Goal: Navigation & Orientation: Find specific page/section

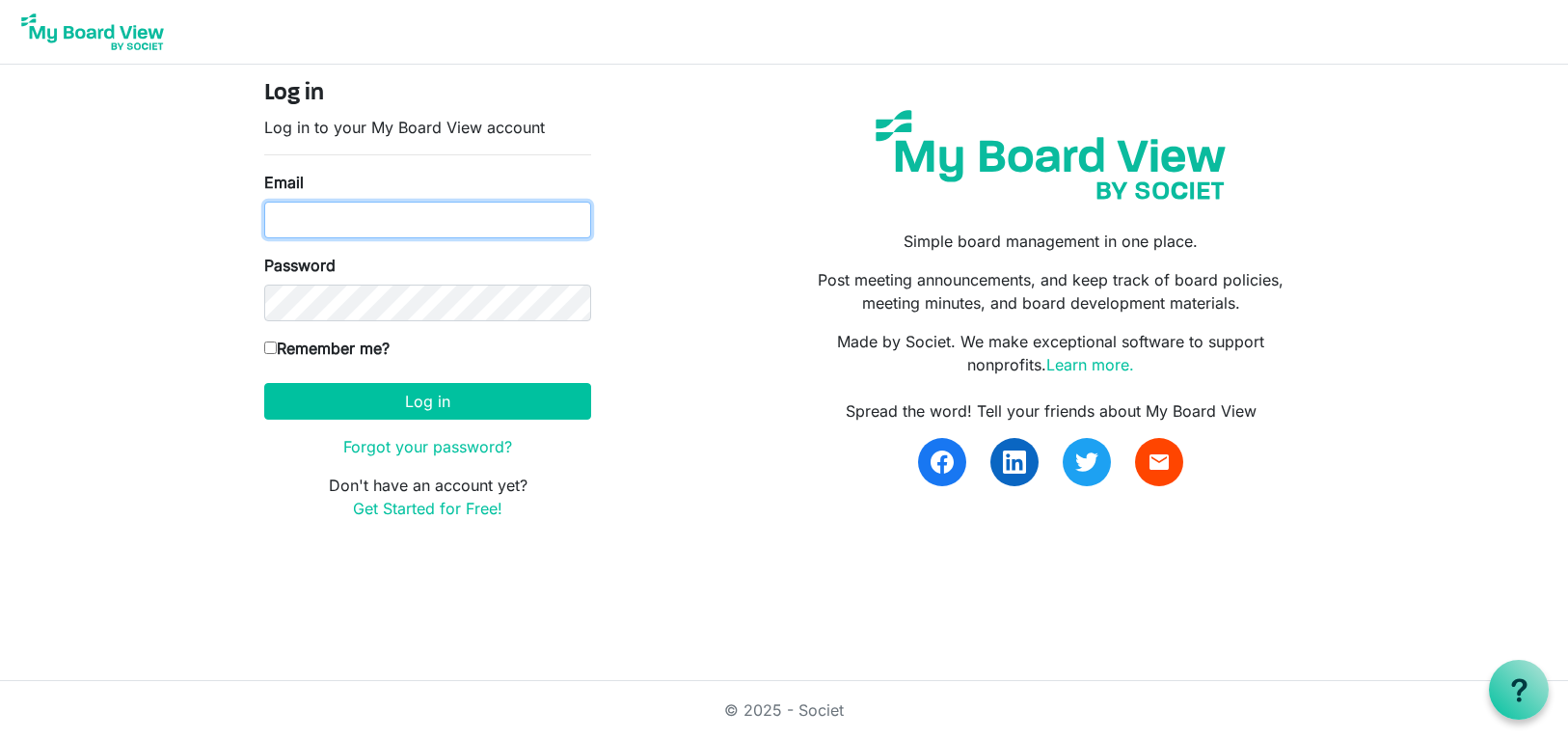
click at [294, 231] on input "Email" at bounding box center [427, 219] width 327 height 37
type input "alex.stewart@unshelteredutah.org"
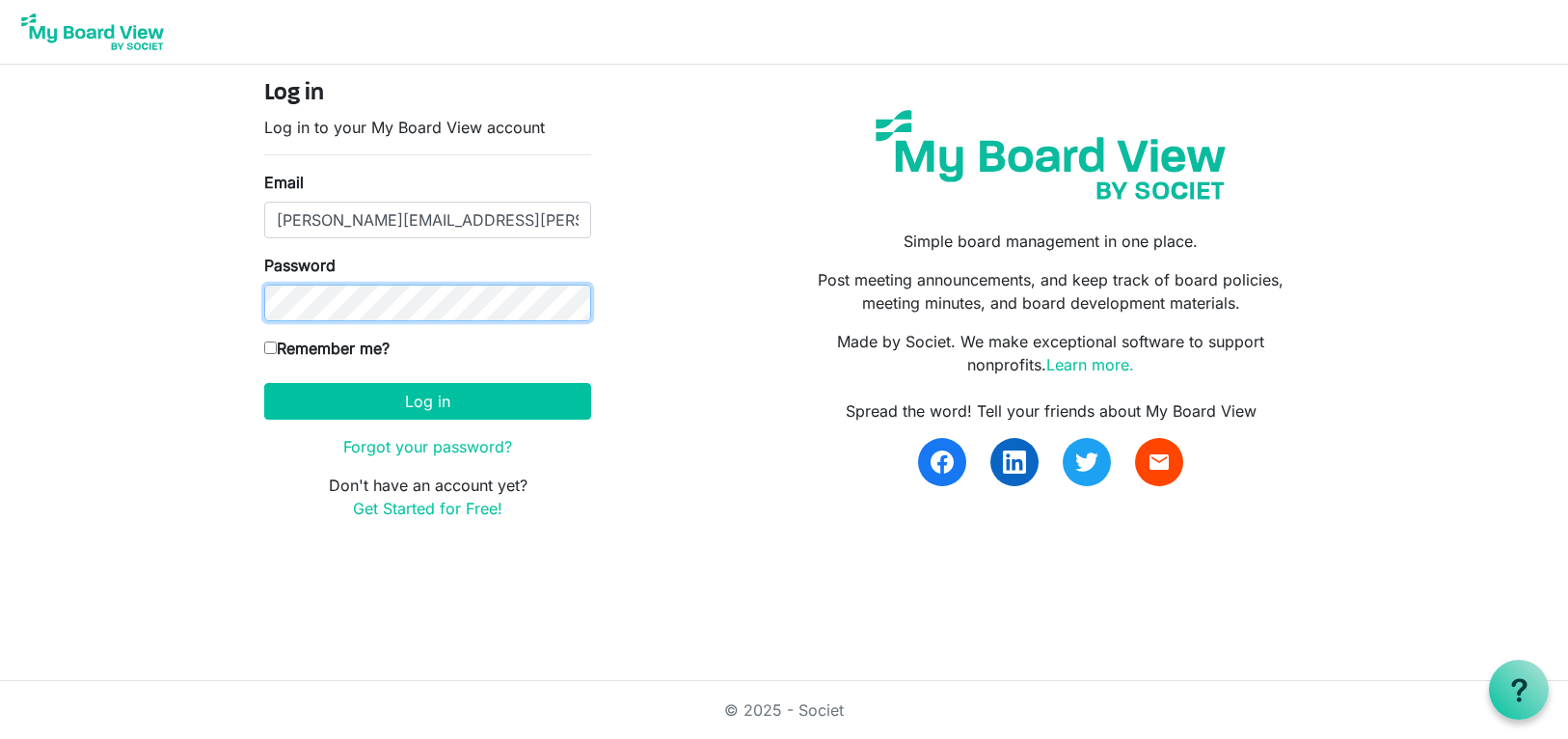
click at [264, 383] on button "Log in" at bounding box center [427, 401] width 327 height 37
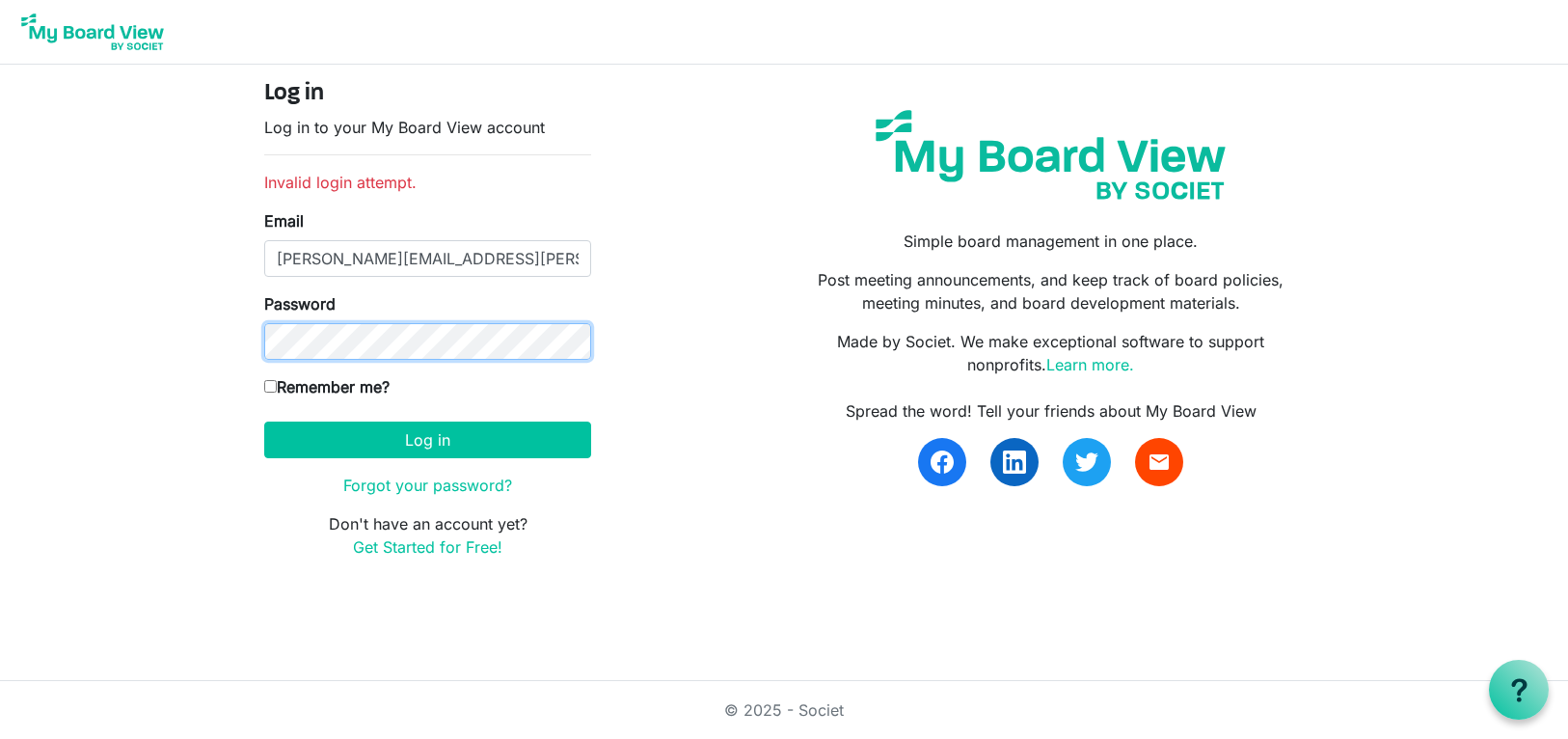
click at [264, 422] on button "Log in" at bounding box center [427, 439] width 327 height 37
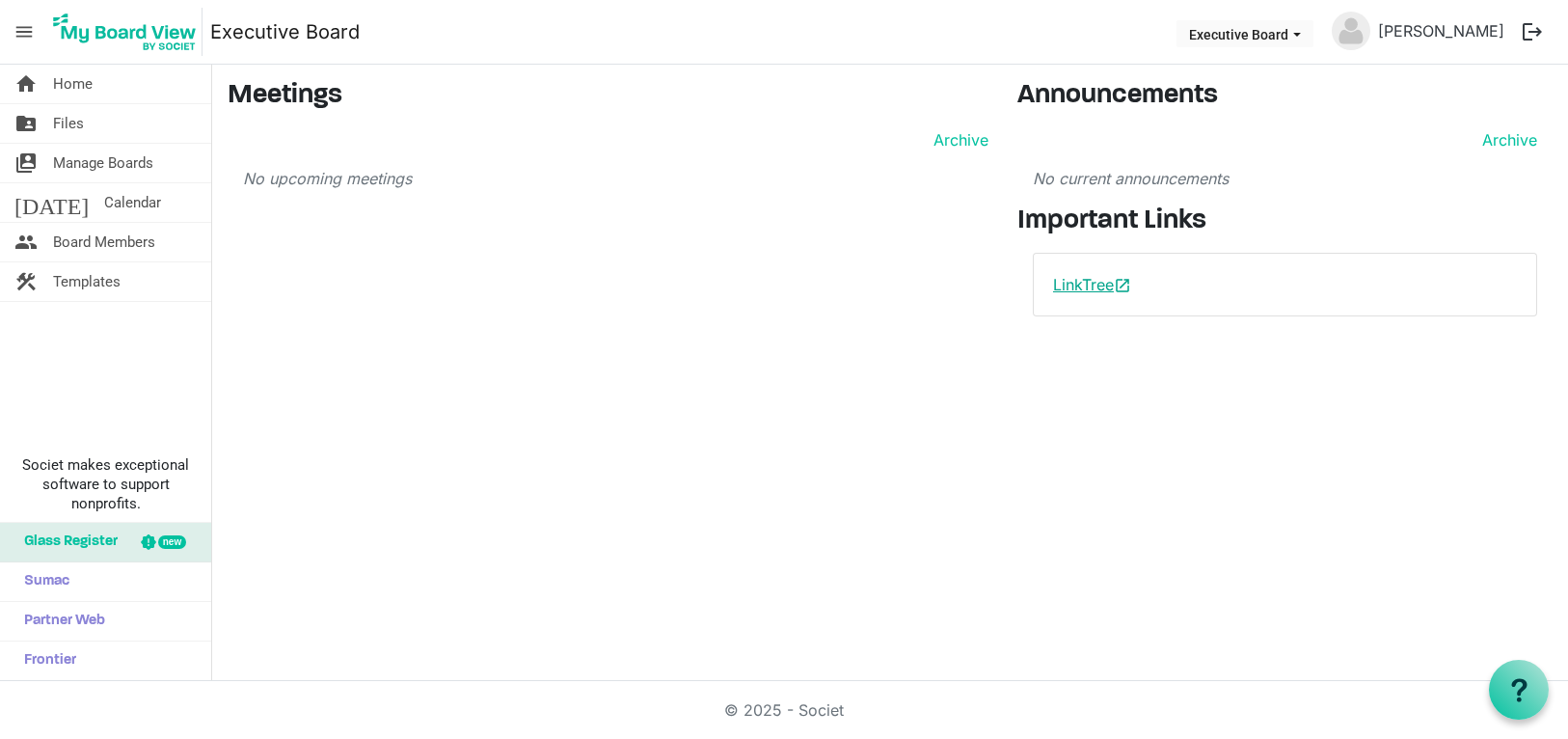
click at [1105, 279] on link "LinkTree open_in_new" at bounding box center [1092, 284] width 78 height 19
click at [1280, 25] on button "Executive Board" at bounding box center [1245, 33] width 137 height 27
click at [25, 23] on span "menu" at bounding box center [24, 32] width 37 height 37
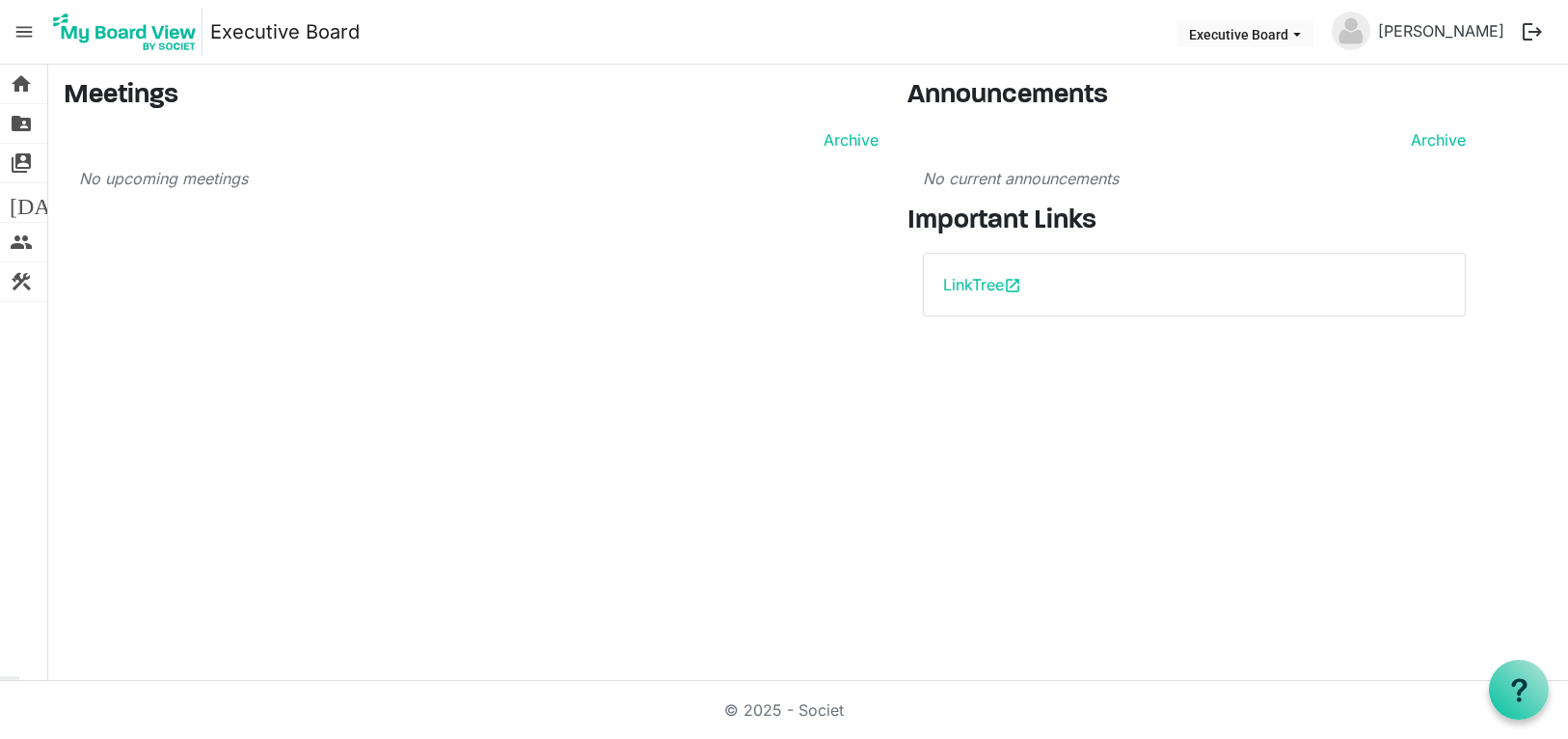
click at [25, 23] on span "menu" at bounding box center [24, 32] width 37 height 37
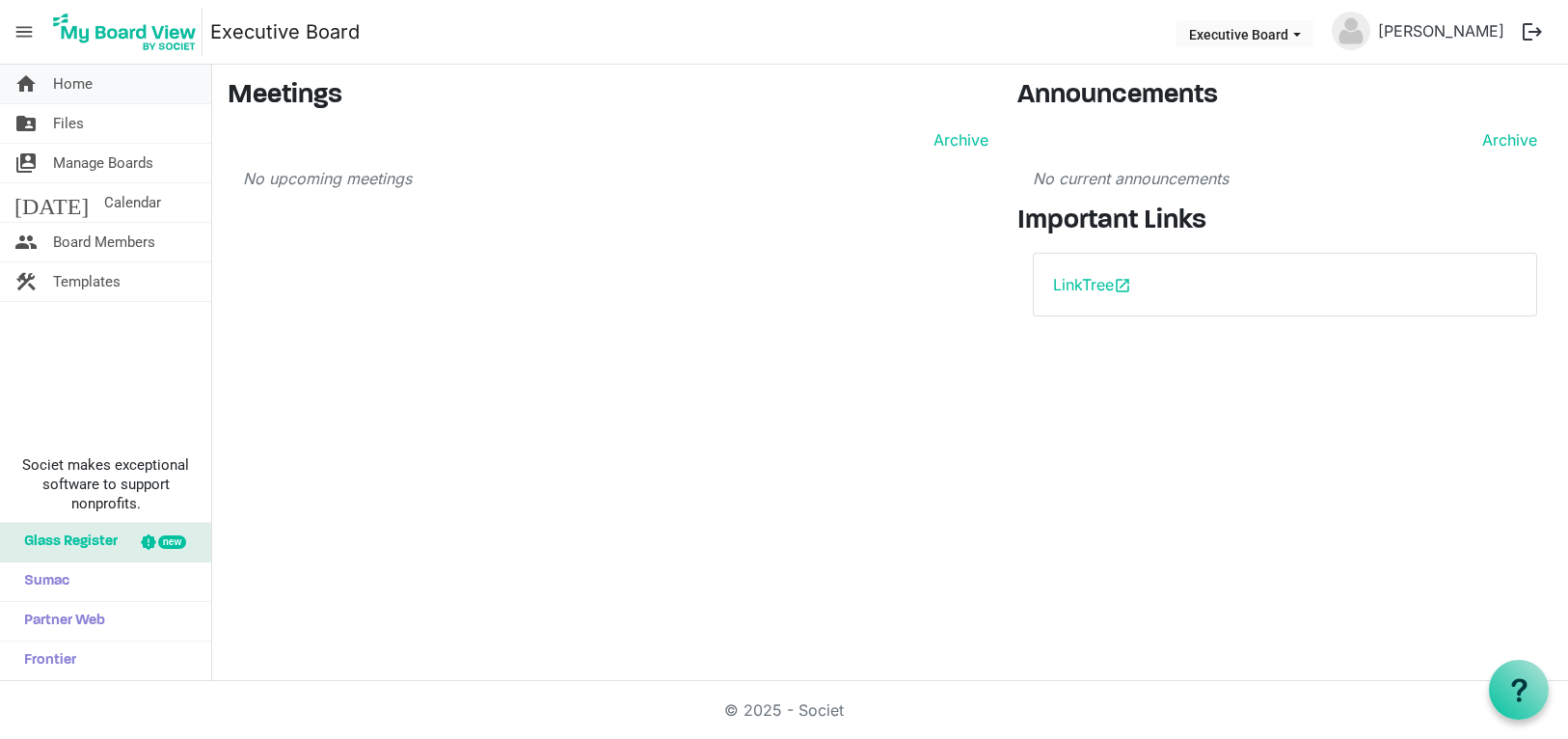
click at [78, 80] on span "Home" at bounding box center [72, 83] width 40 height 39
click at [91, 134] on link "folder_shared Files" at bounding box center [105, 123] width 211 height 39
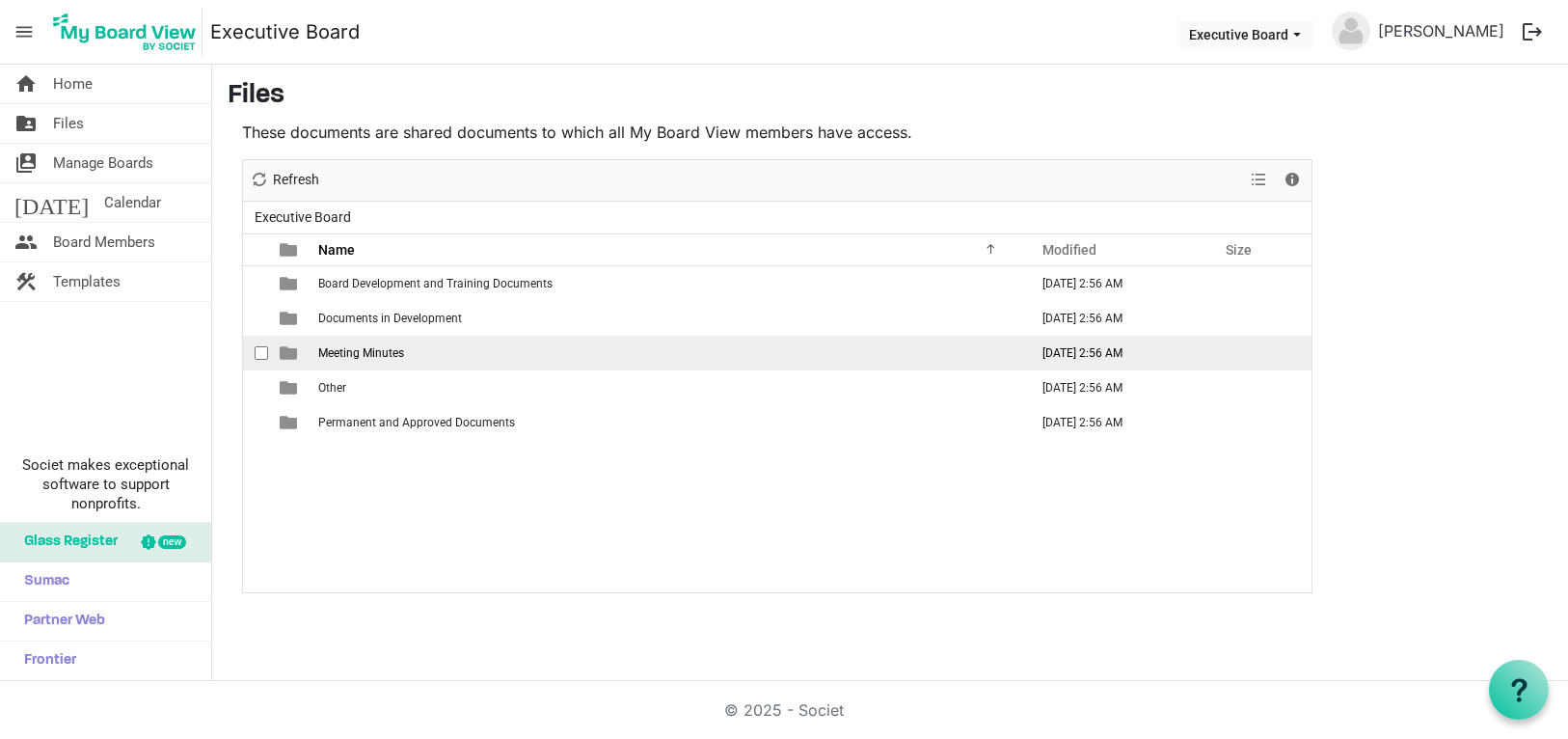
click at [397, 357] on span "Meeting Minutes" at bounding box center [361, 353] width 86 height 14
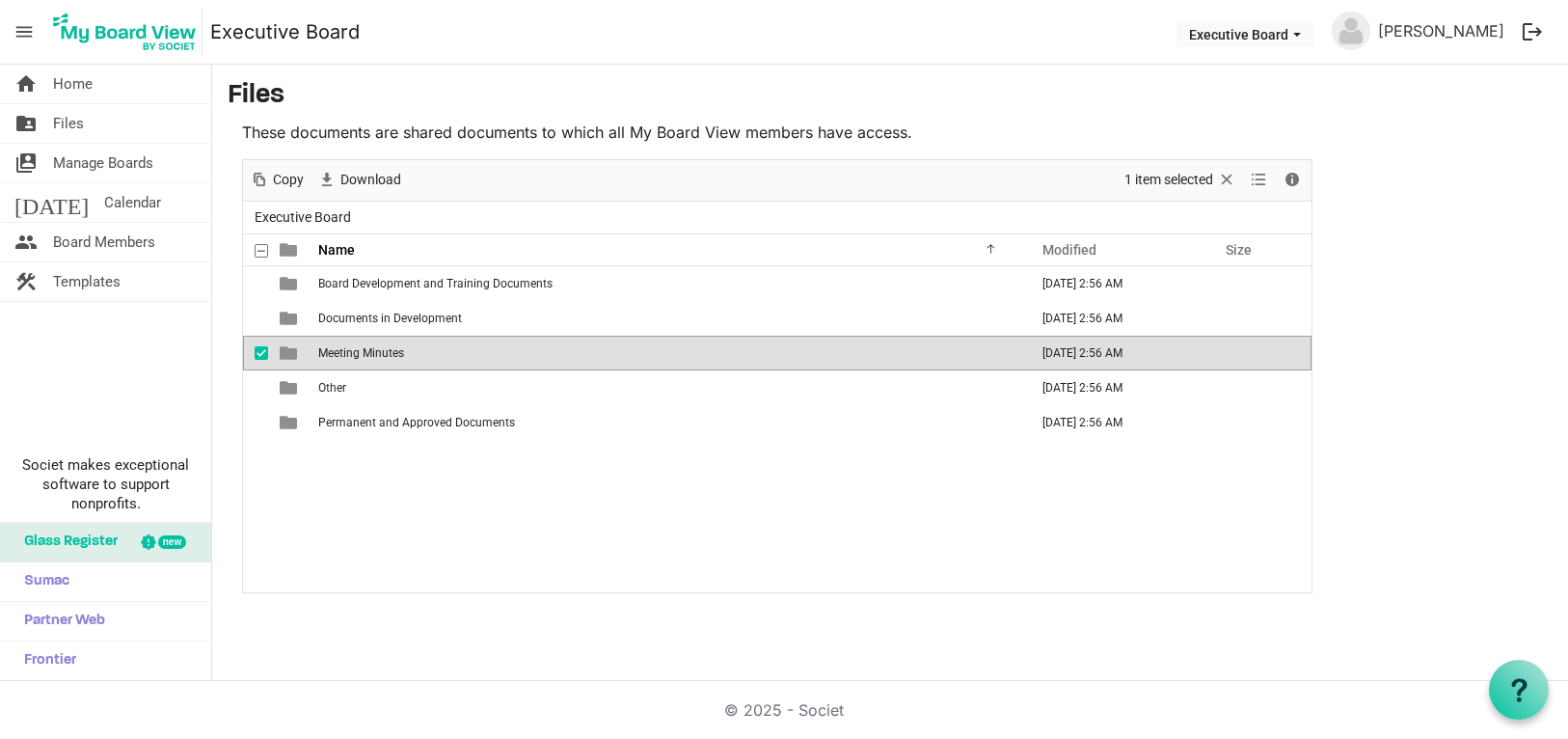
click at [397, 357] on span "Meeting Minutes" at bounding box center [361, 353] width 86 height 14
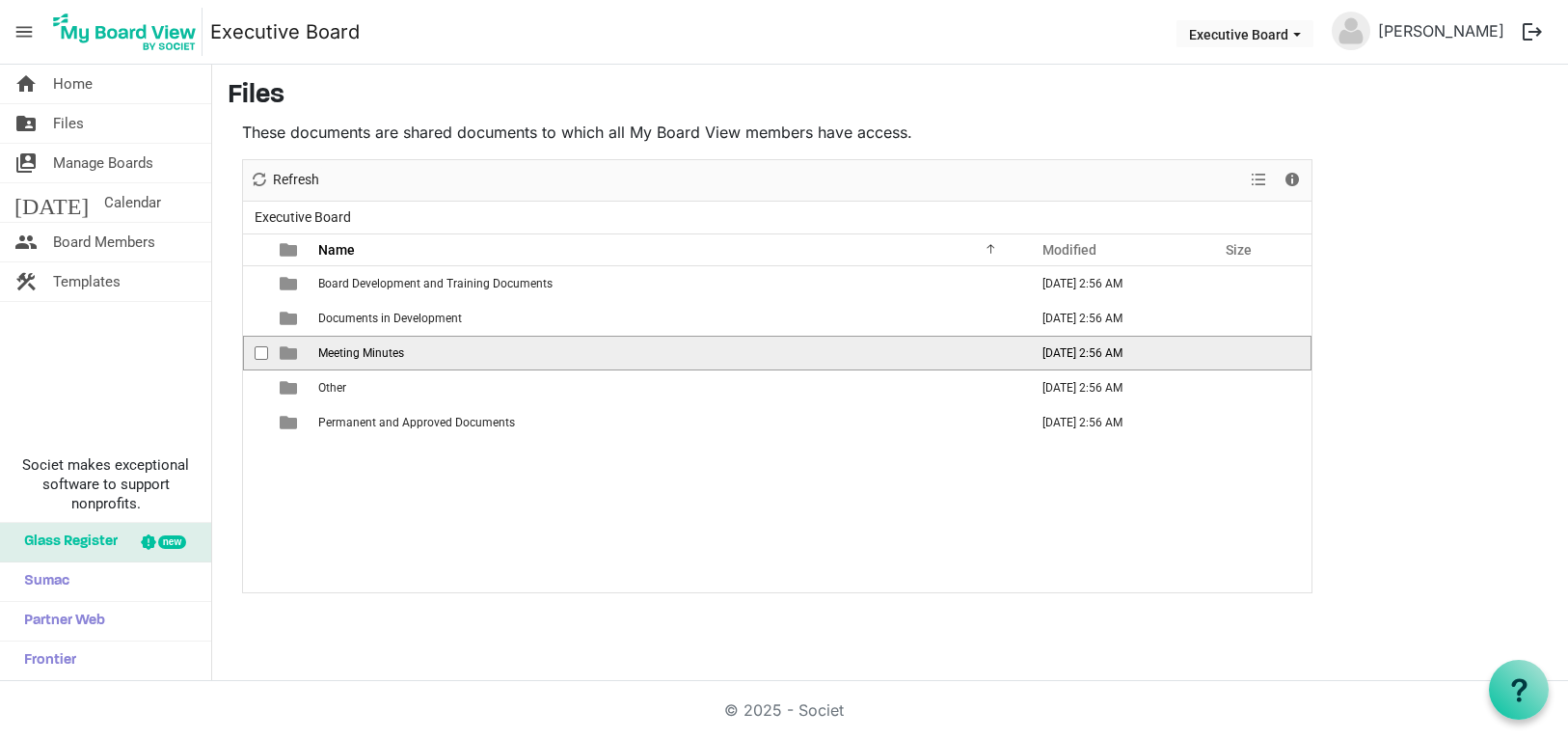
click at [397, 357] on span "Meeting Minutes" at bounding box center [361, 353] width 86 height 14
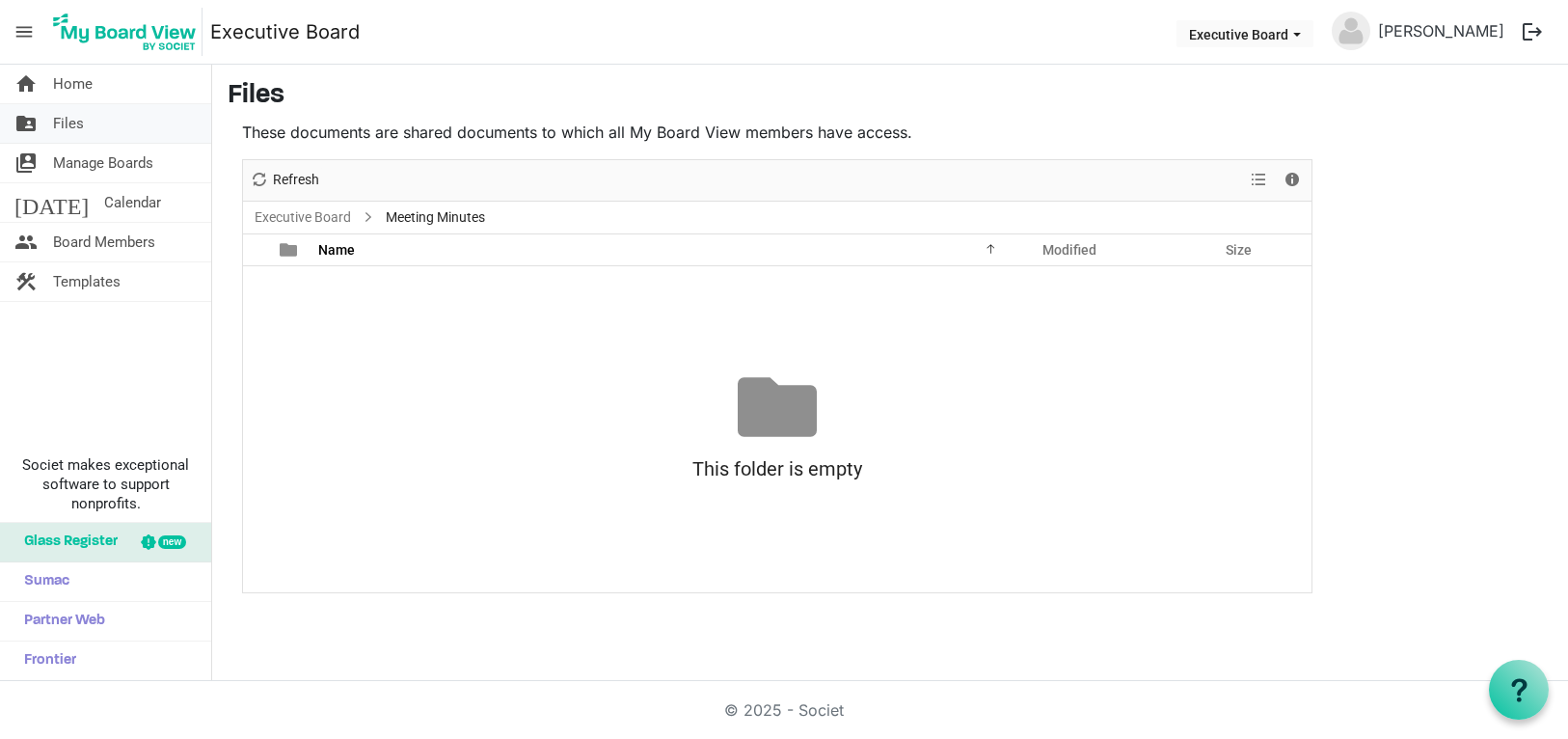
click at [73, 128] on span "Files" at bounding box center [67, 123] width 31 height 39
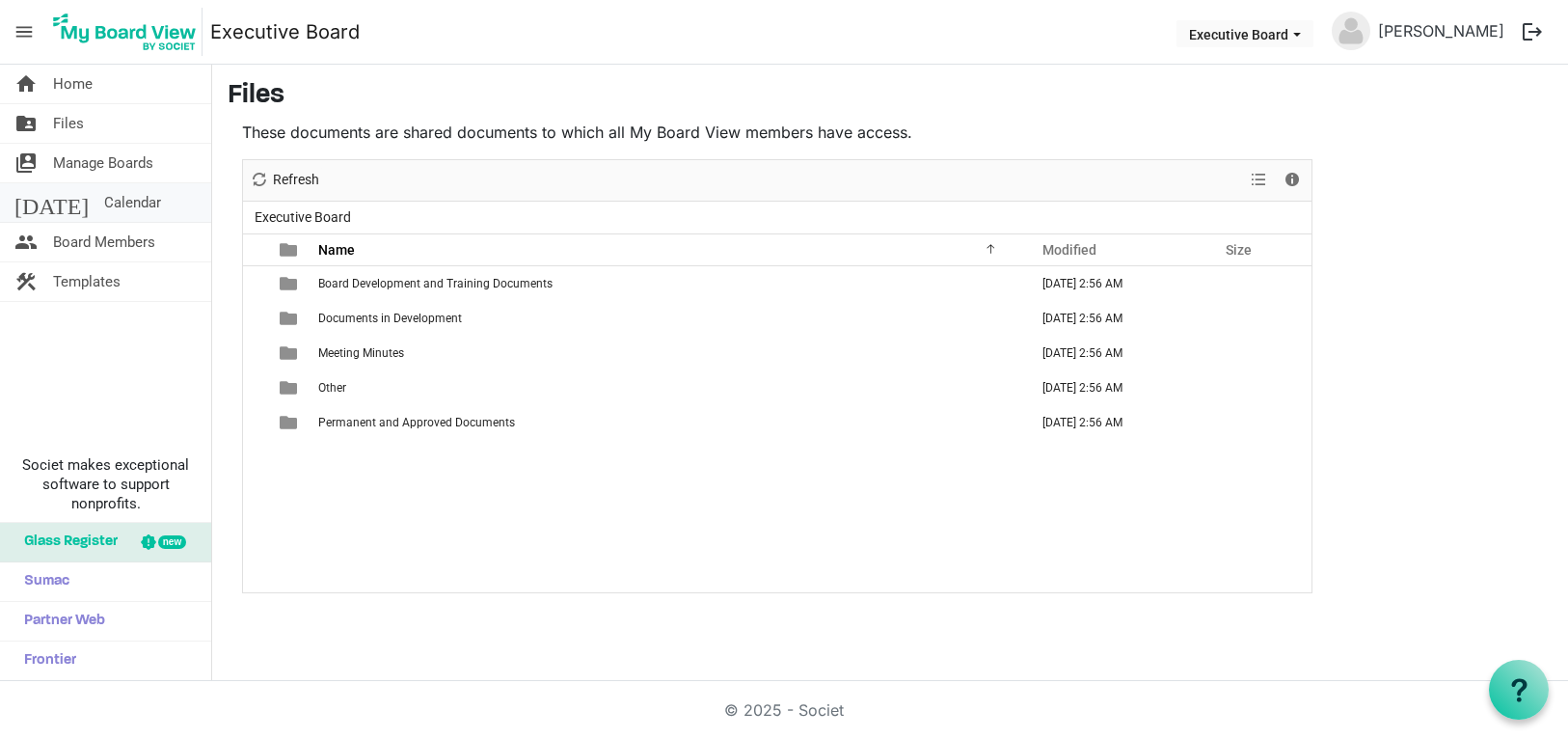
click at [104, 202] on span "Calendar" at bounding box center [132, 202] width 57 height 39
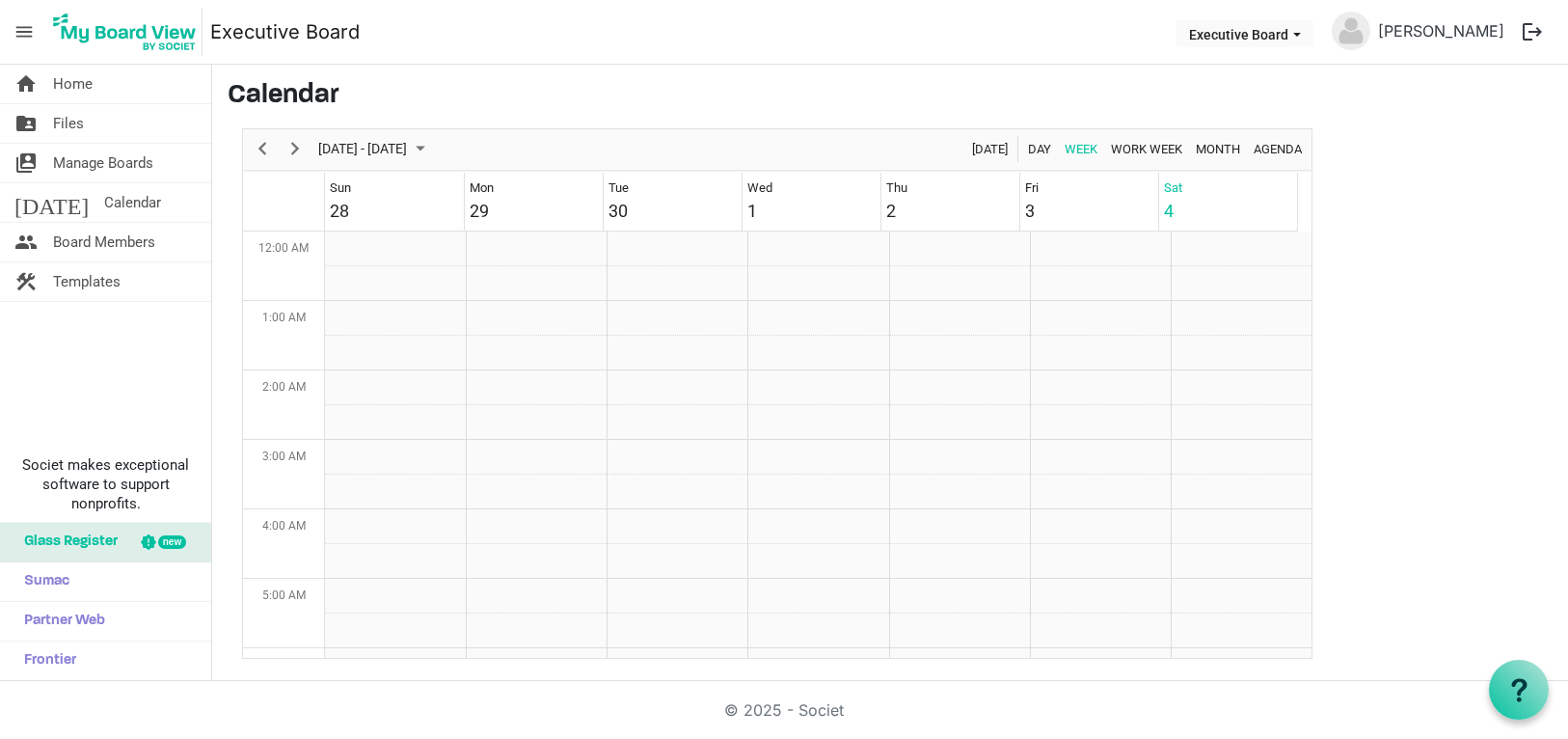
scroll to position [625, 0]
click at [134, 225] on span "Board Members" at bounding box center [103, 242] width 102 height 39
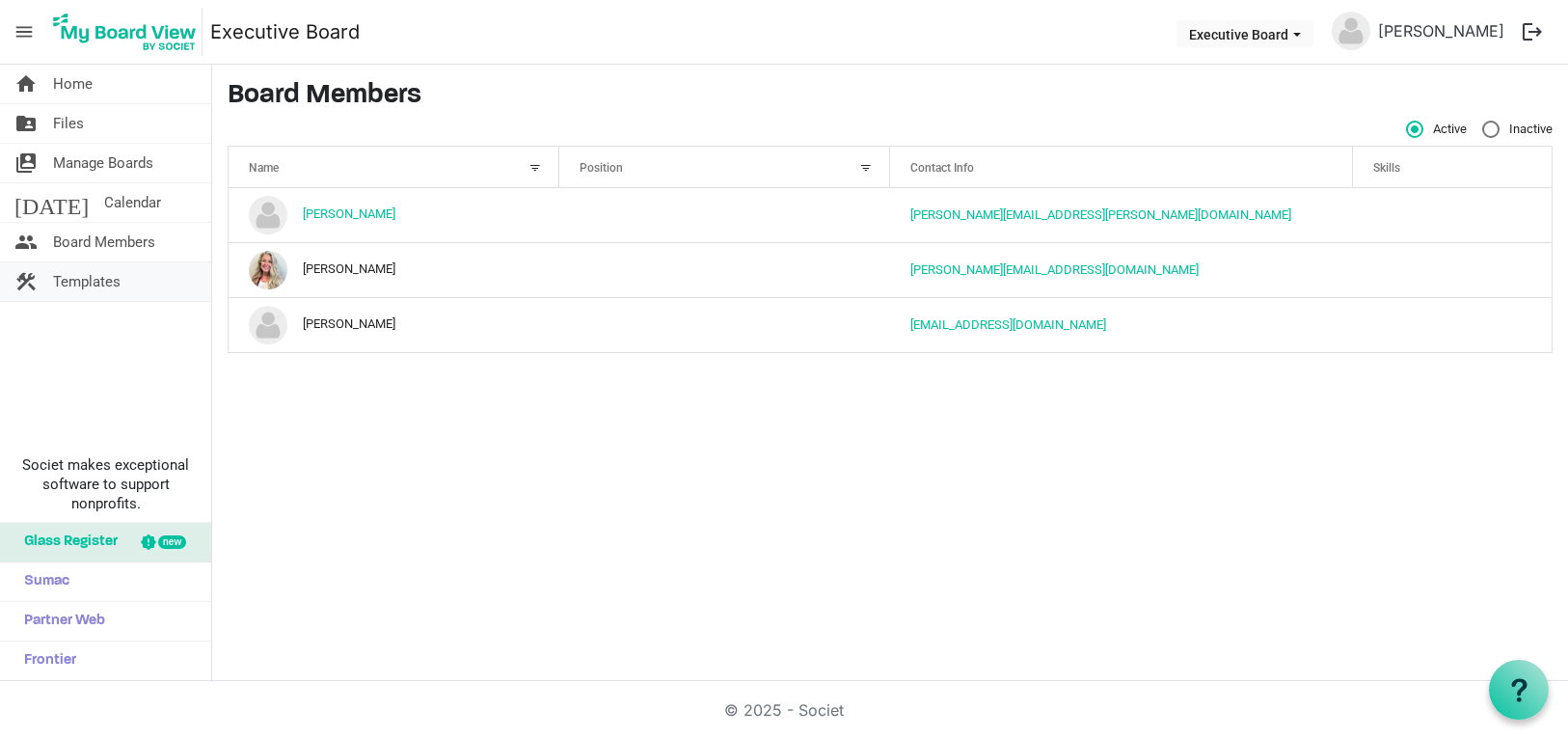
click at [101, 277] on span "Templates" at bounding box center [86, 281] width 67 height 39
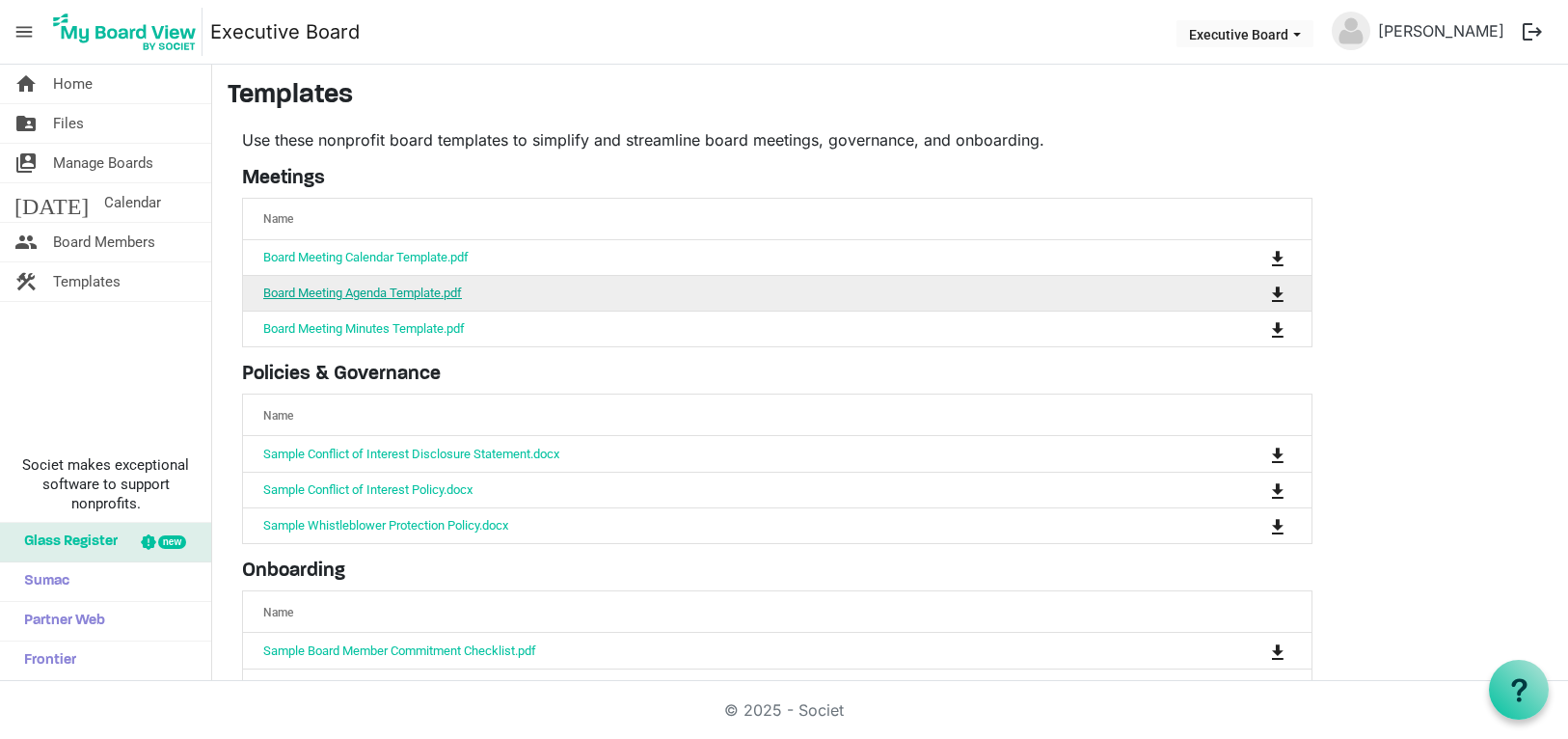
click at [367, 286] on link "Board Meeting Agenda Template.pdf" at bounding box center [362, 293] width 198 height 15
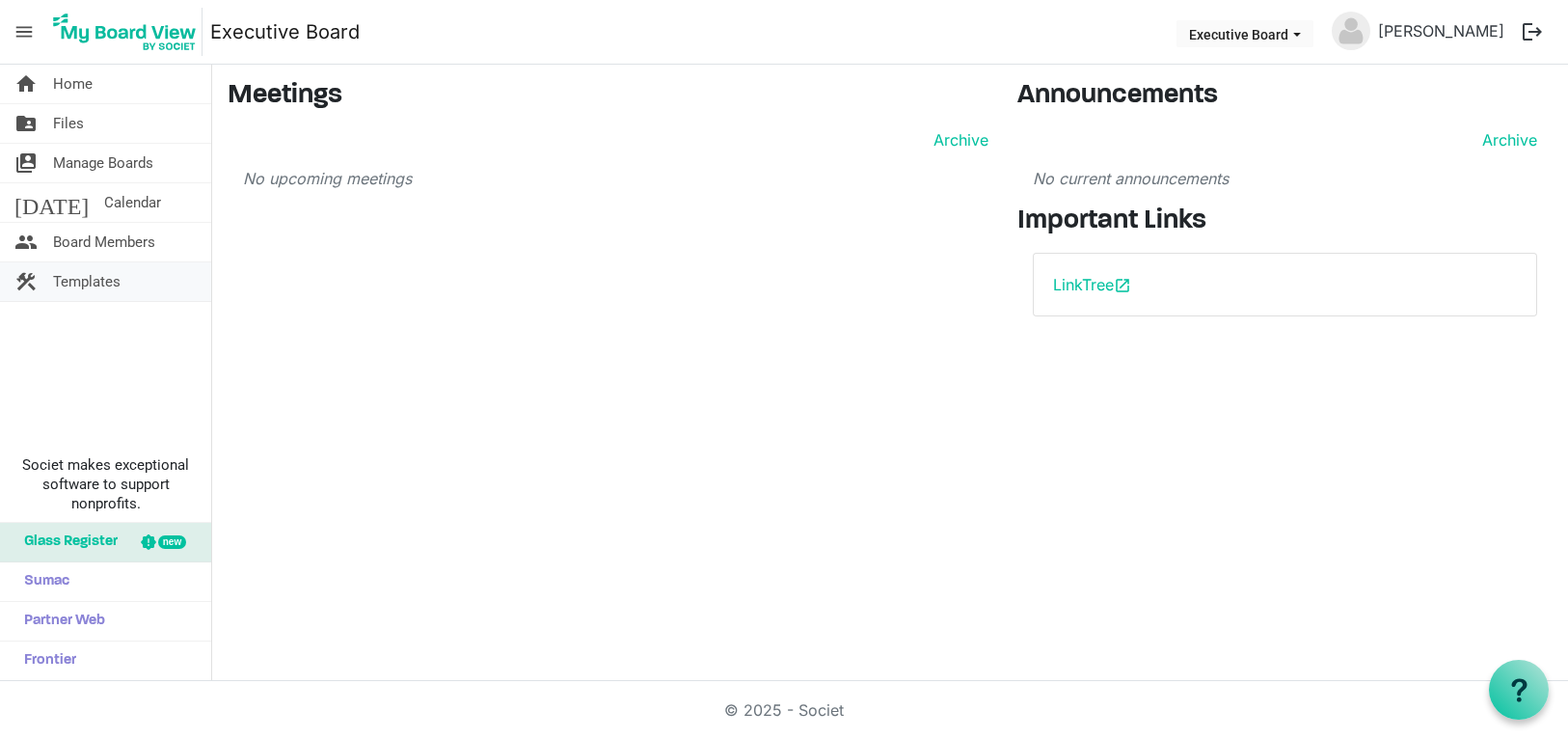
click at [75, 287] on span "Templates" at bounding box center [86, 281] width 67 height 39
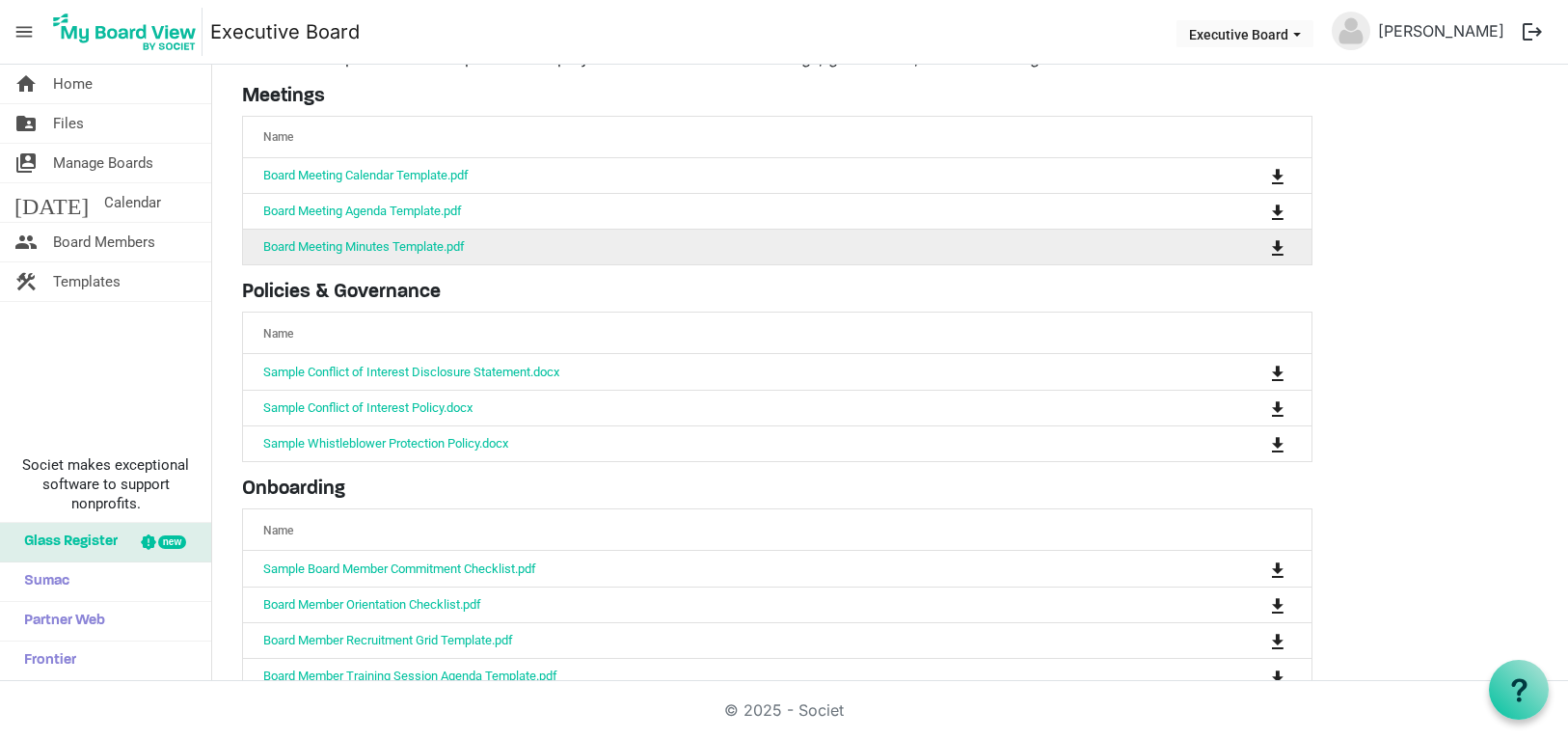
scroll to position [160, 0]
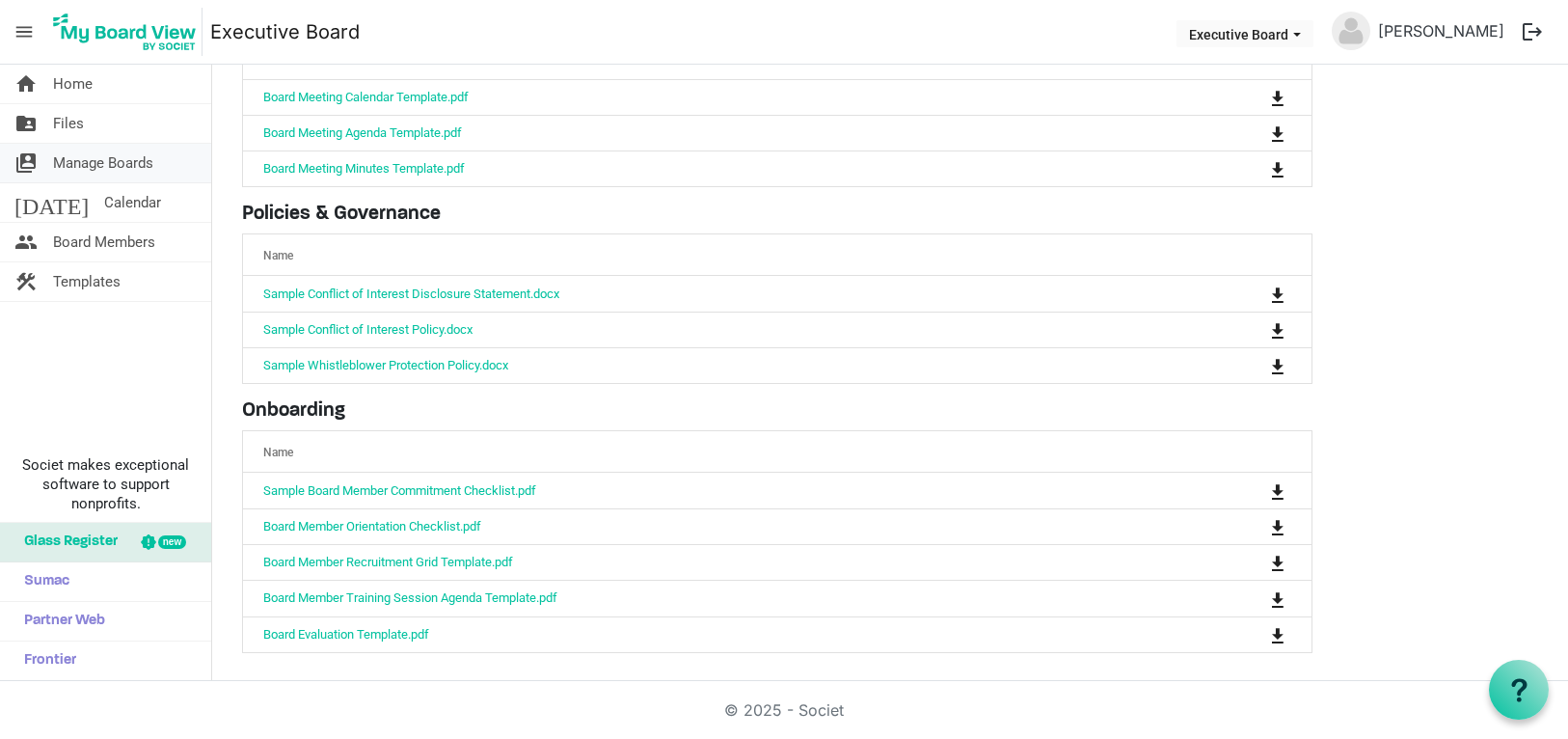
click at [123, 153] on span "Manage Boards" at bounding box center [102, 163] width 100 height 39
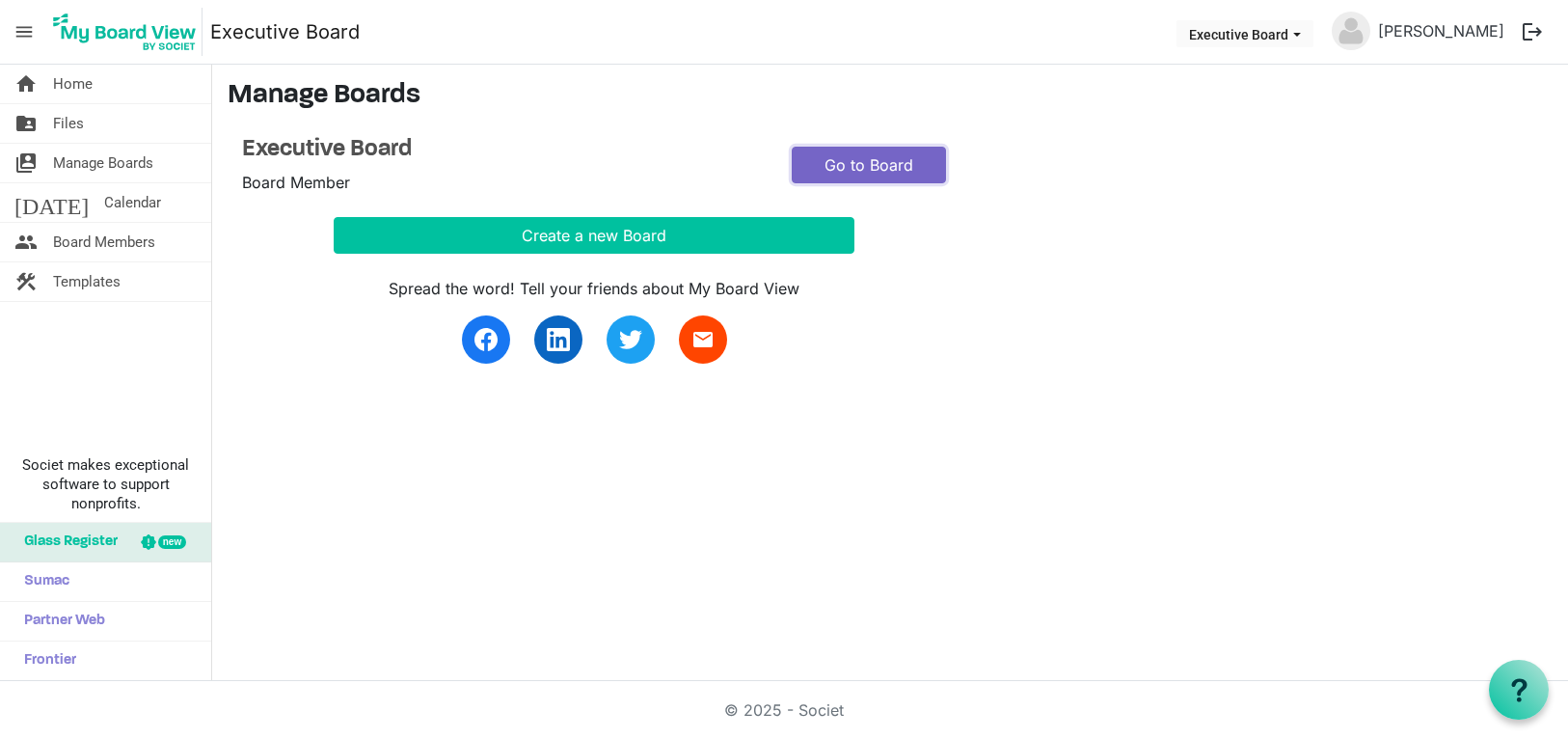
click at [856, 154] on link "Go to Board" at bounding box center [869, 165] width 155 height 37
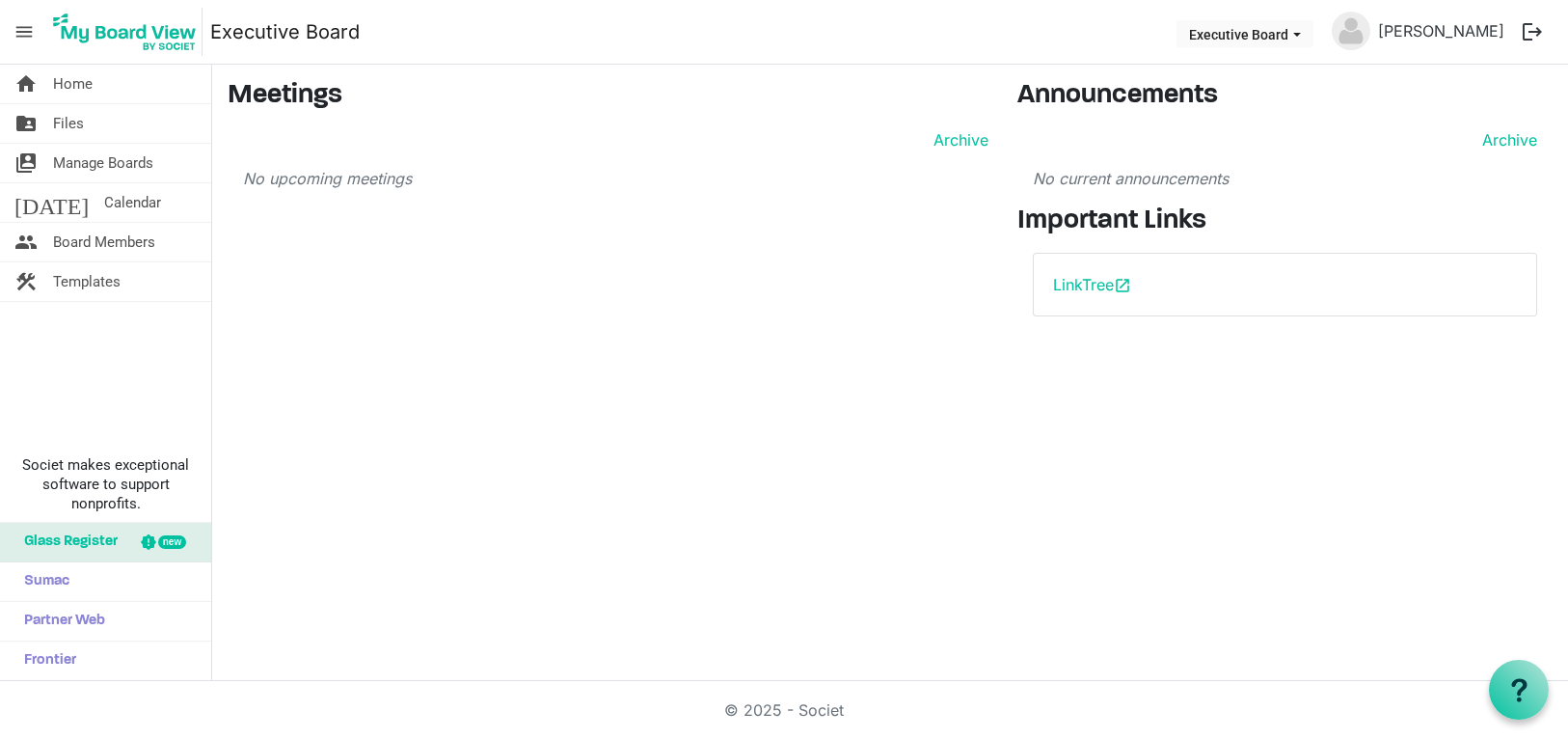
click at [360, 162] on div "Archive No upcoming meetings" at bounding box center [607, 159] width 761 height 62
click at [38, 39] on span "menu" at bounding box center [24, 32] width 37 height 37
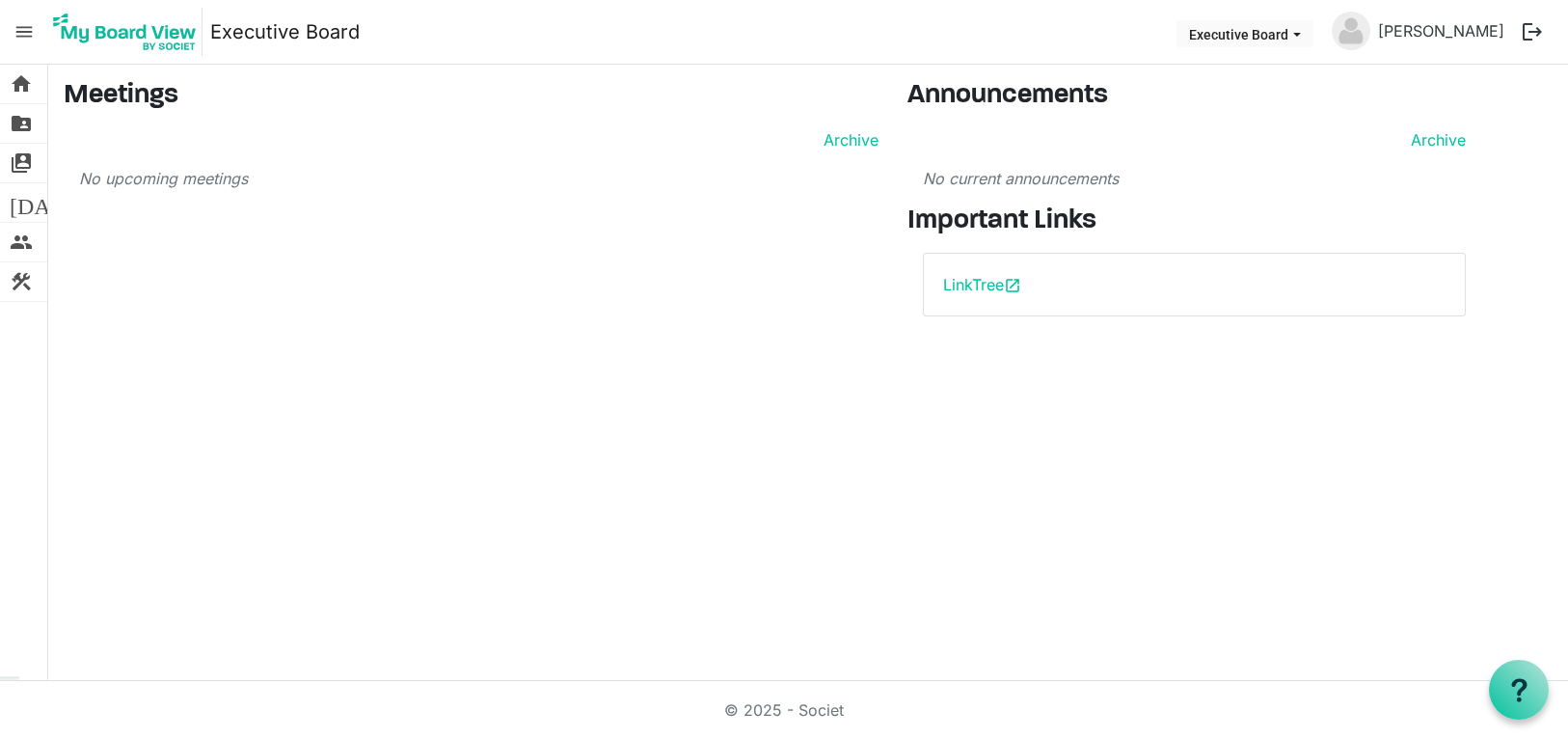
click at [22, 37] on span "menu" at bounding box center [24, 32] width 37 height 37
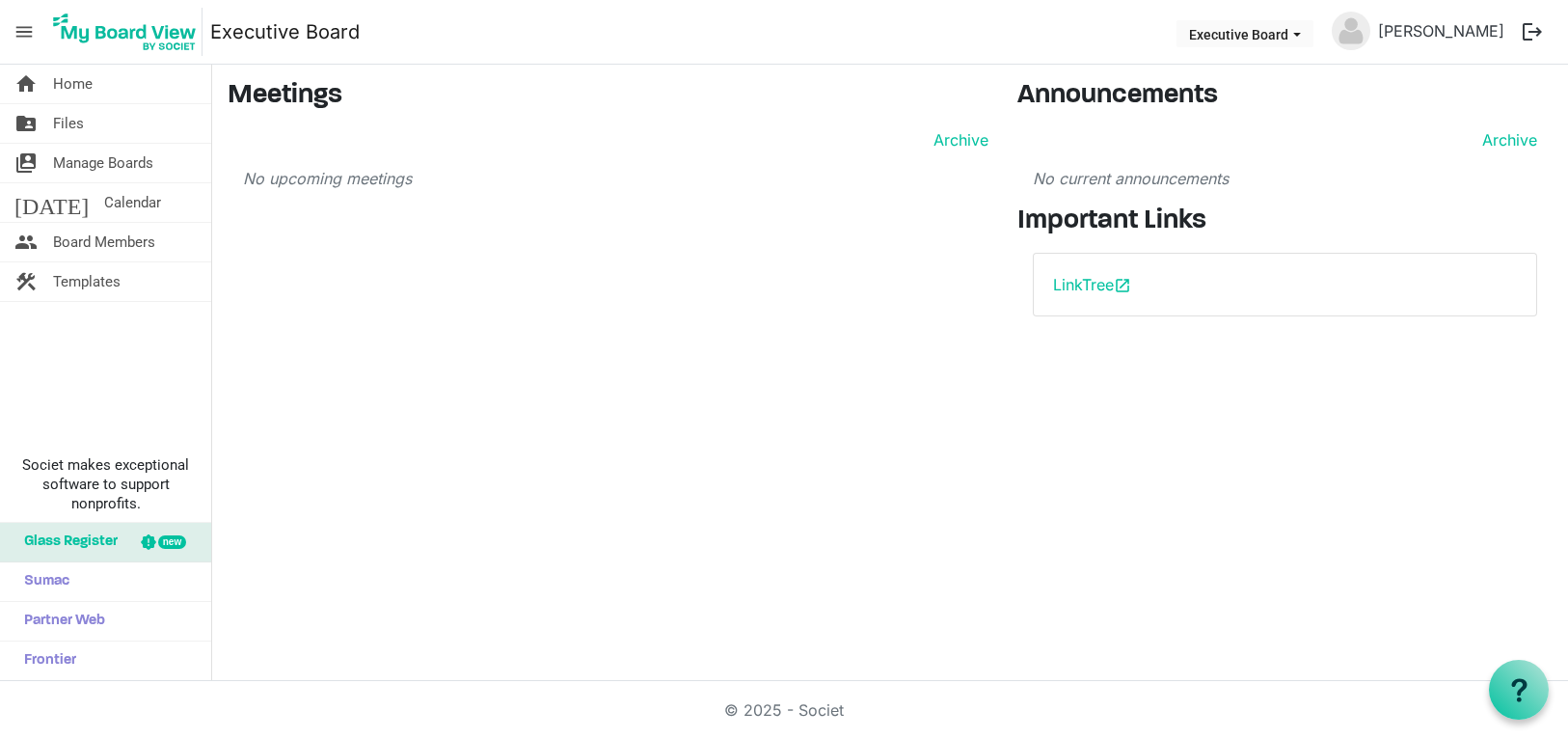
click at [22, 37] on span "menu" at bounding box center [24, 32] width 37 height 37
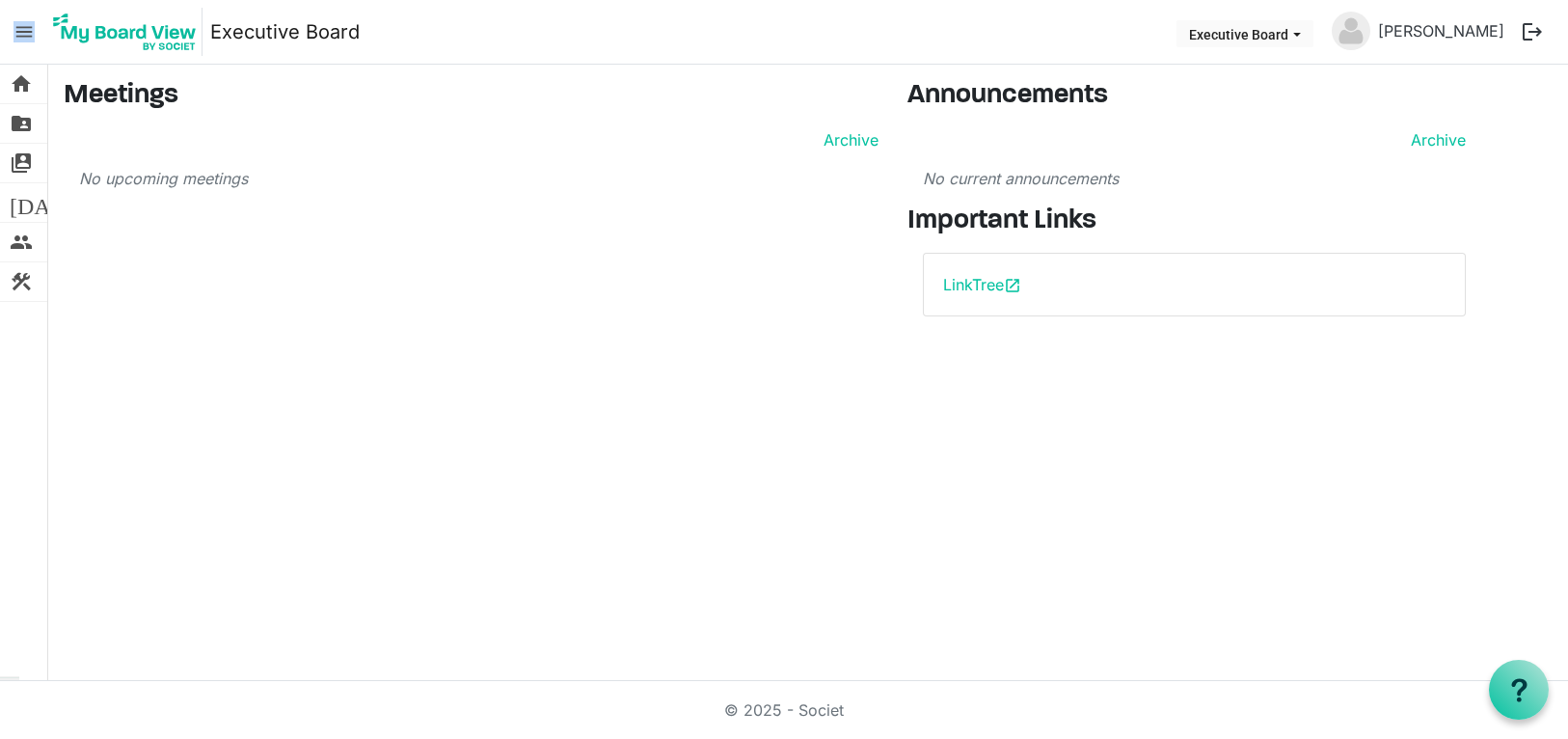
click at [22, 37] on span "menu" at bounding box center [24, 32] width 37 height 37
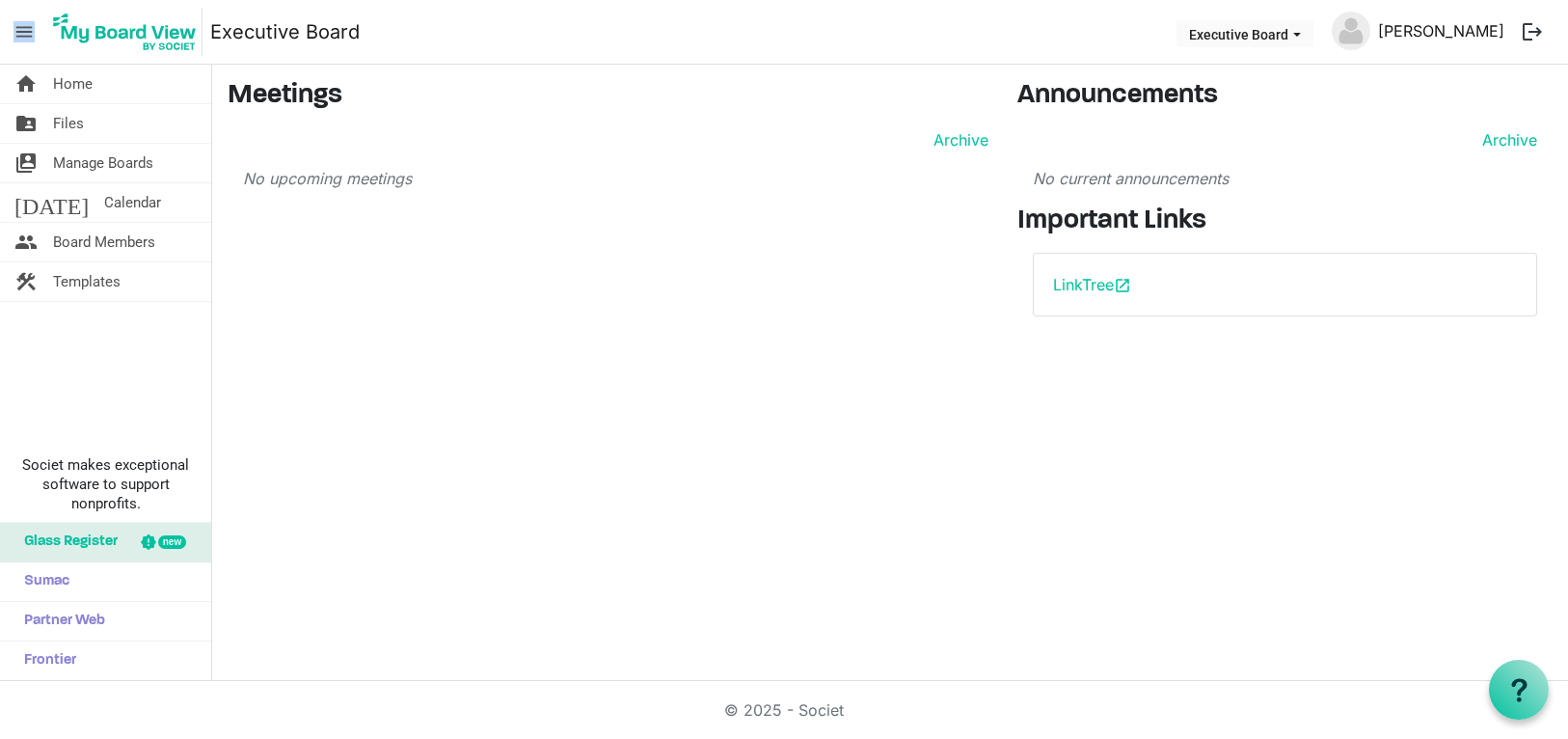
click at [1479, 35] on link "[PERSON_NAME]" at bounding box center [1441, 31] width 142 height 39
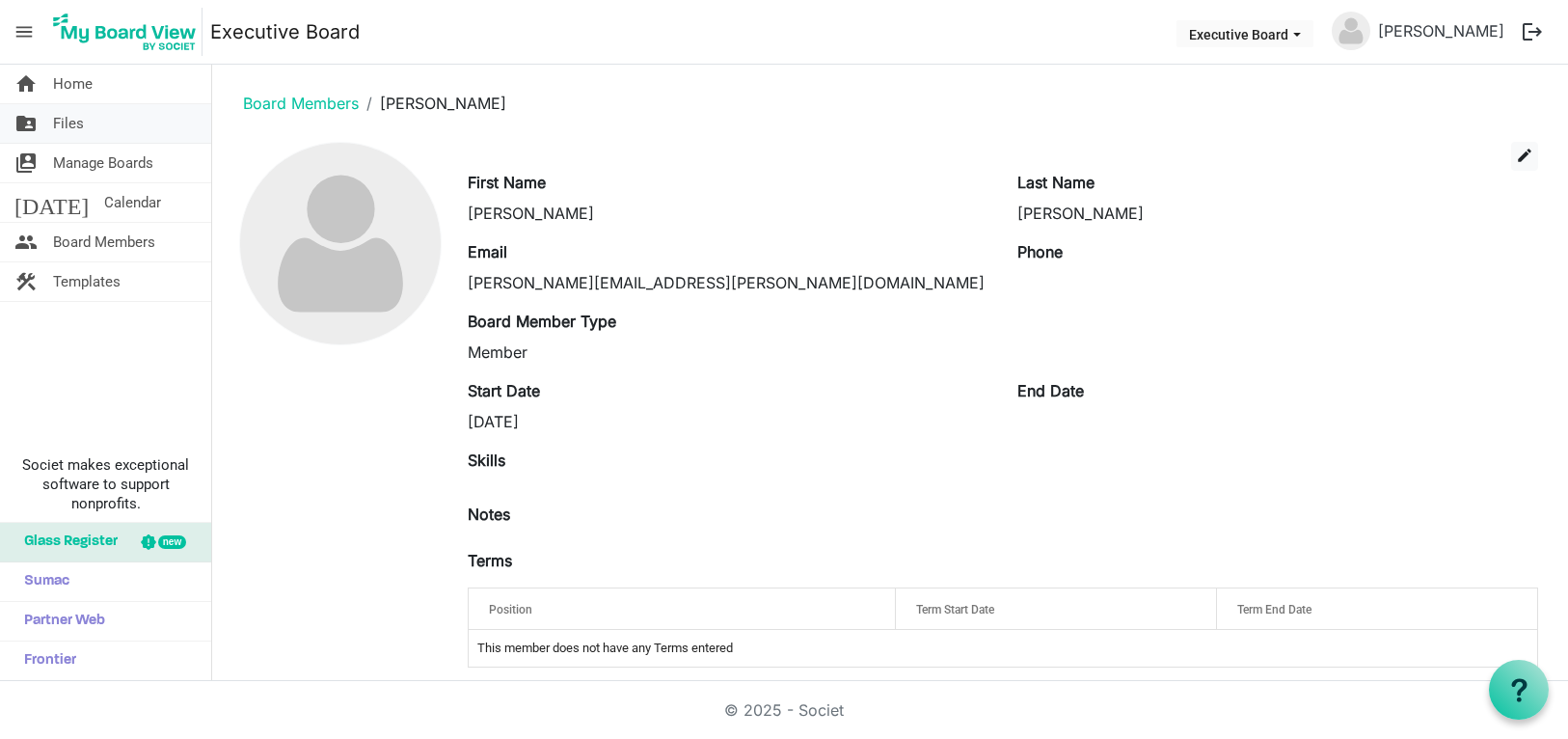
click at [84, 136] on link "folder_shared Files" at bounding box center [105, 123] width 211 height 39
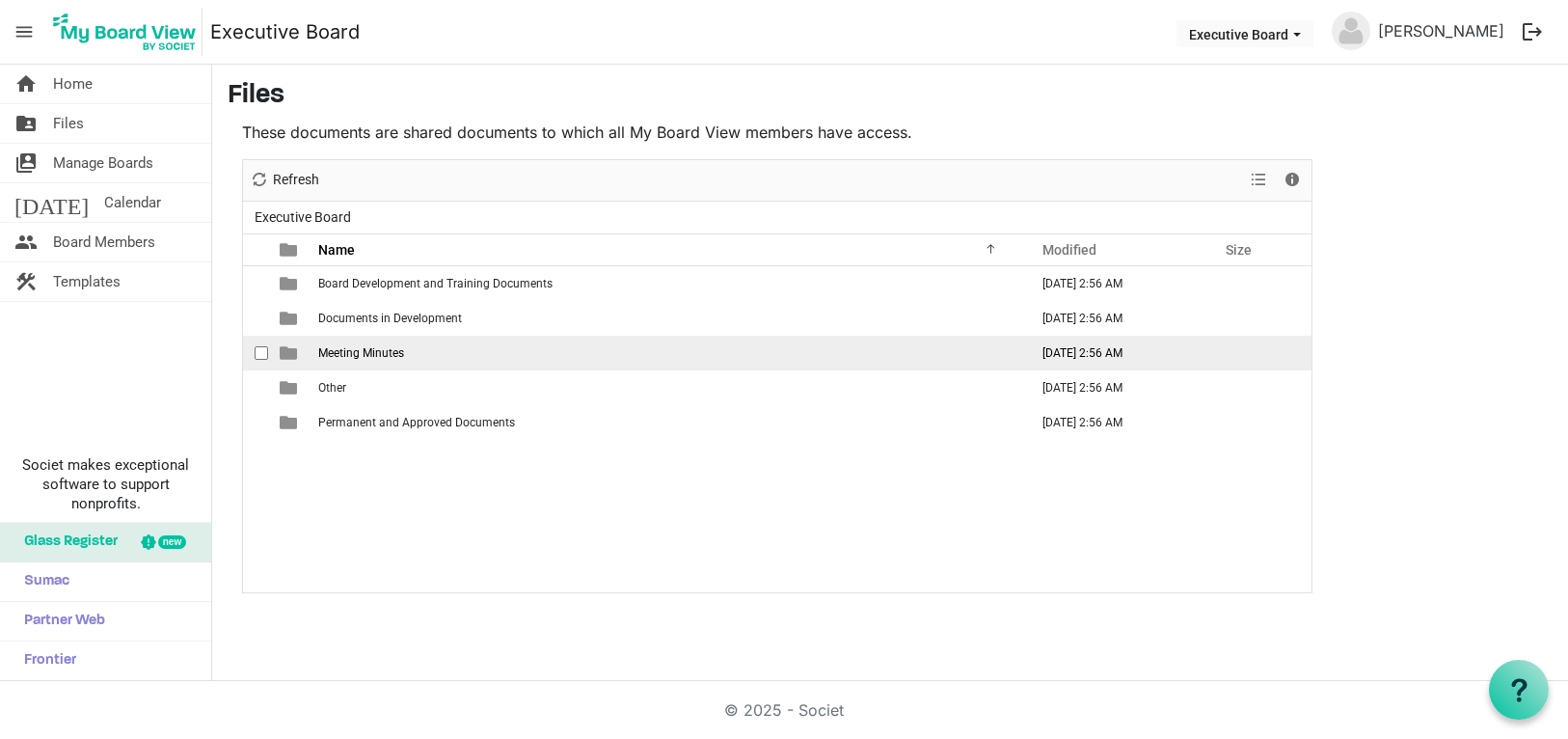
click at [358, 356] on span "Meeting Minutes" at bounding box center [361, 353] width 86 height 14
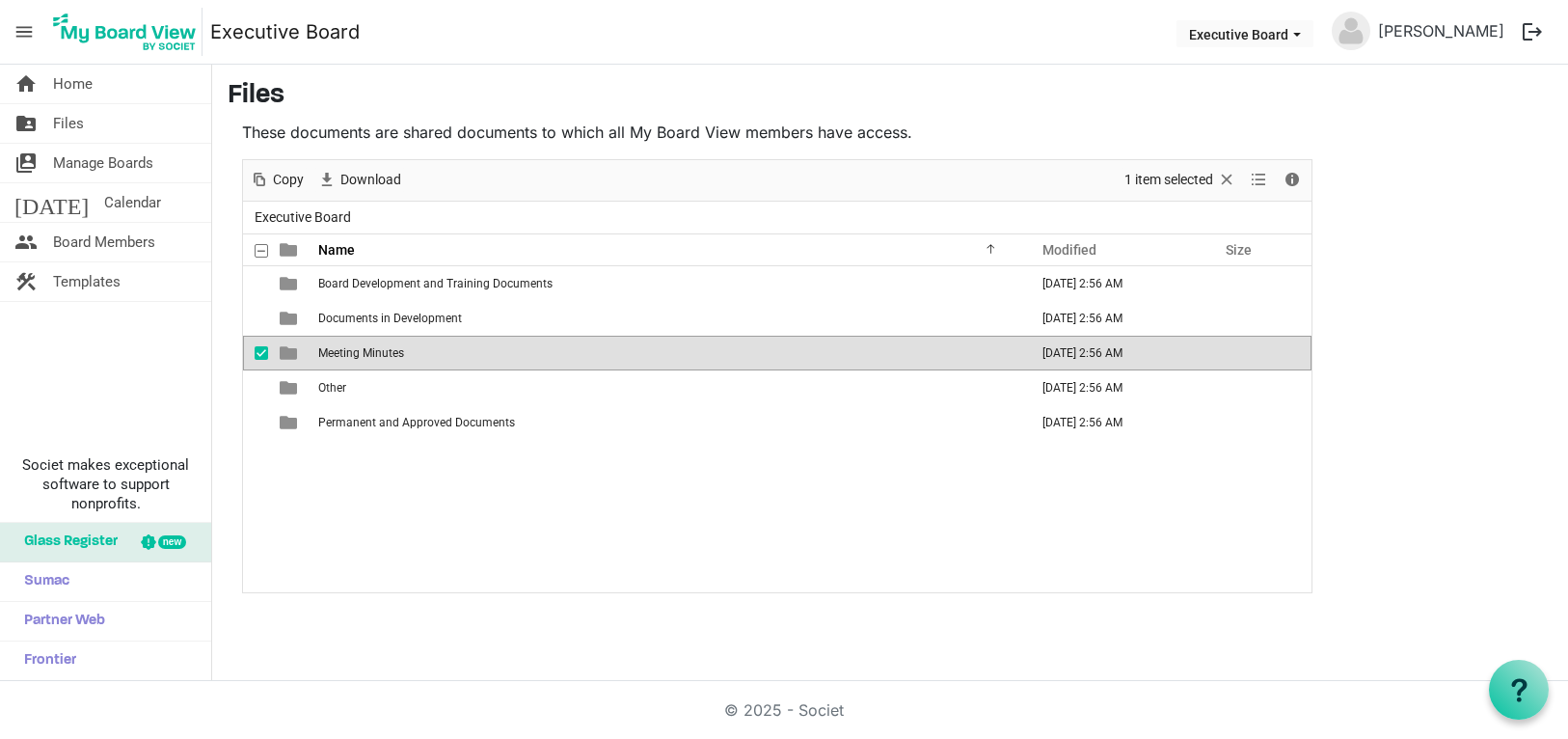
click at [358, 356] on span "Meeting Minutes" at bounding box center [361, 353] width 86 height 14
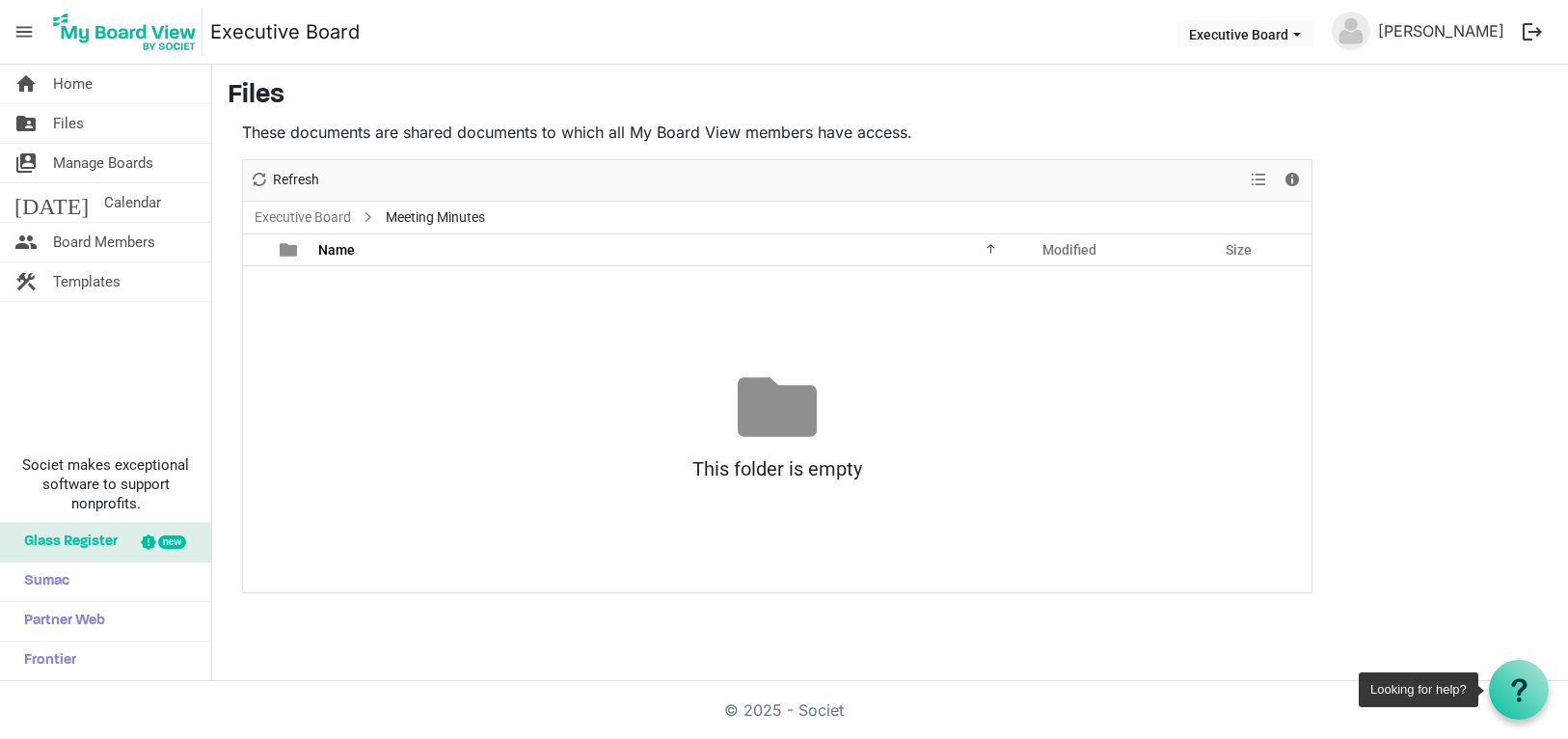
click at [1495, 672] on div at bounding box center [1518, 689] width 60 height 60
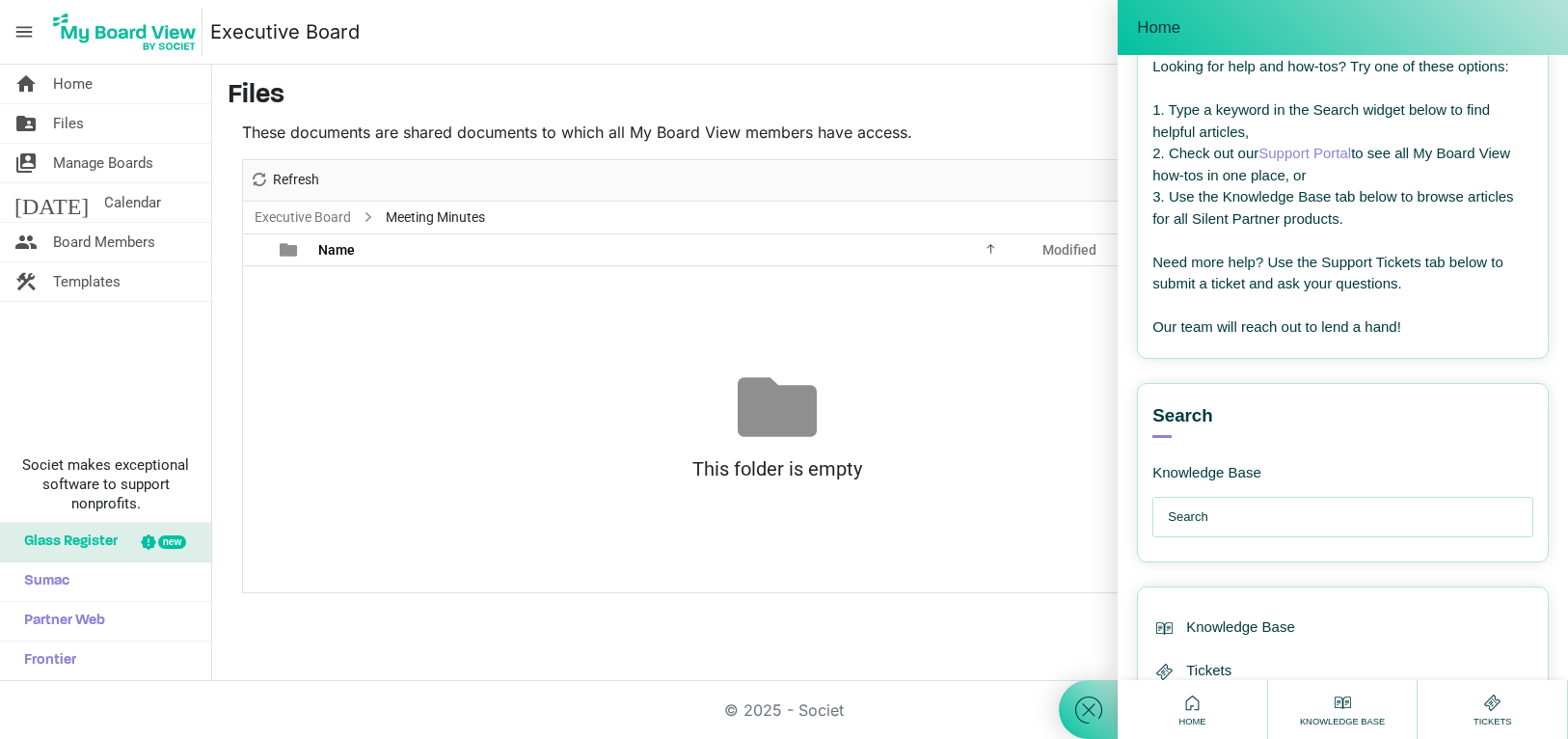
scroll to position [170, 0]
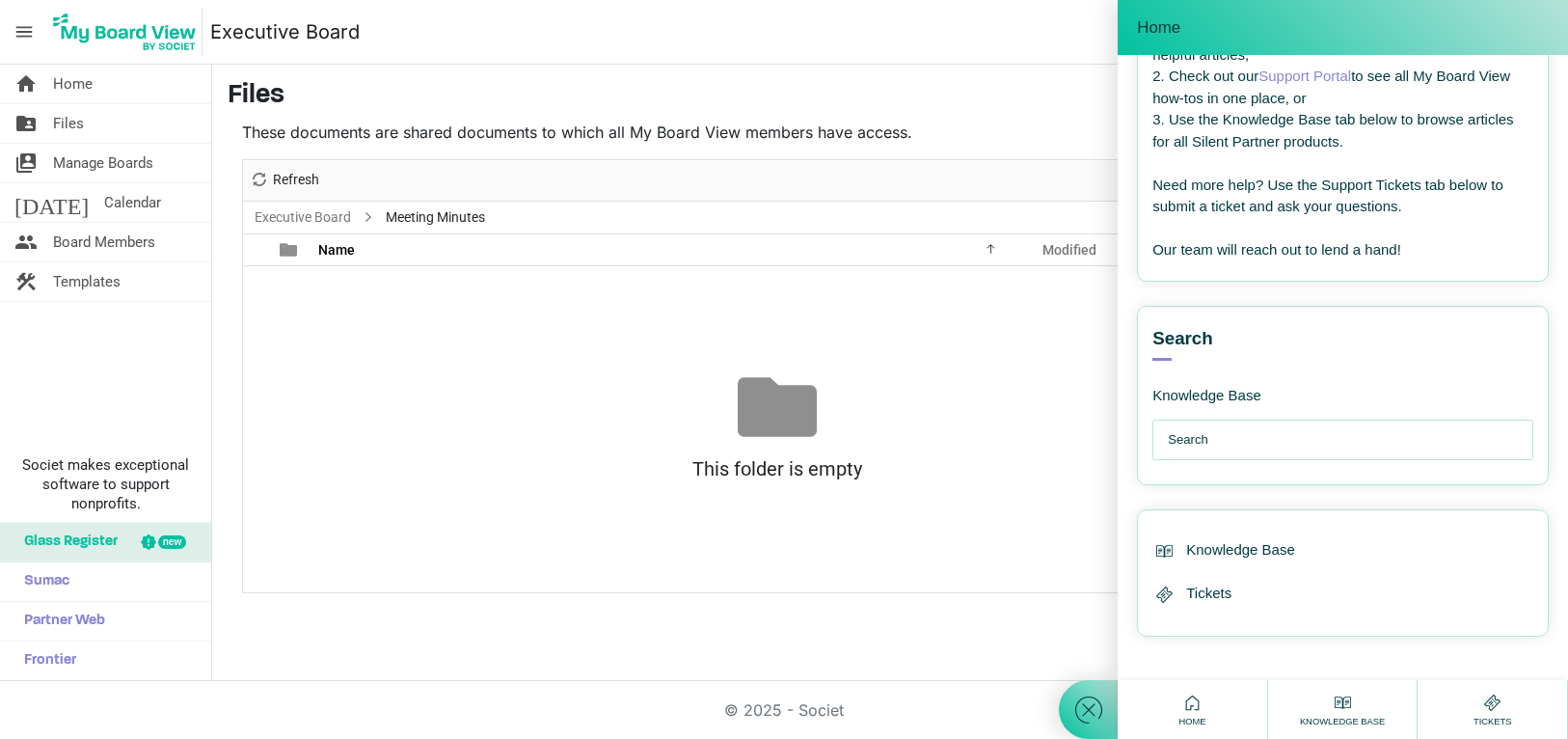
click at [1066, 577] on div at bounding box center [1088, 369] width 59 height 739
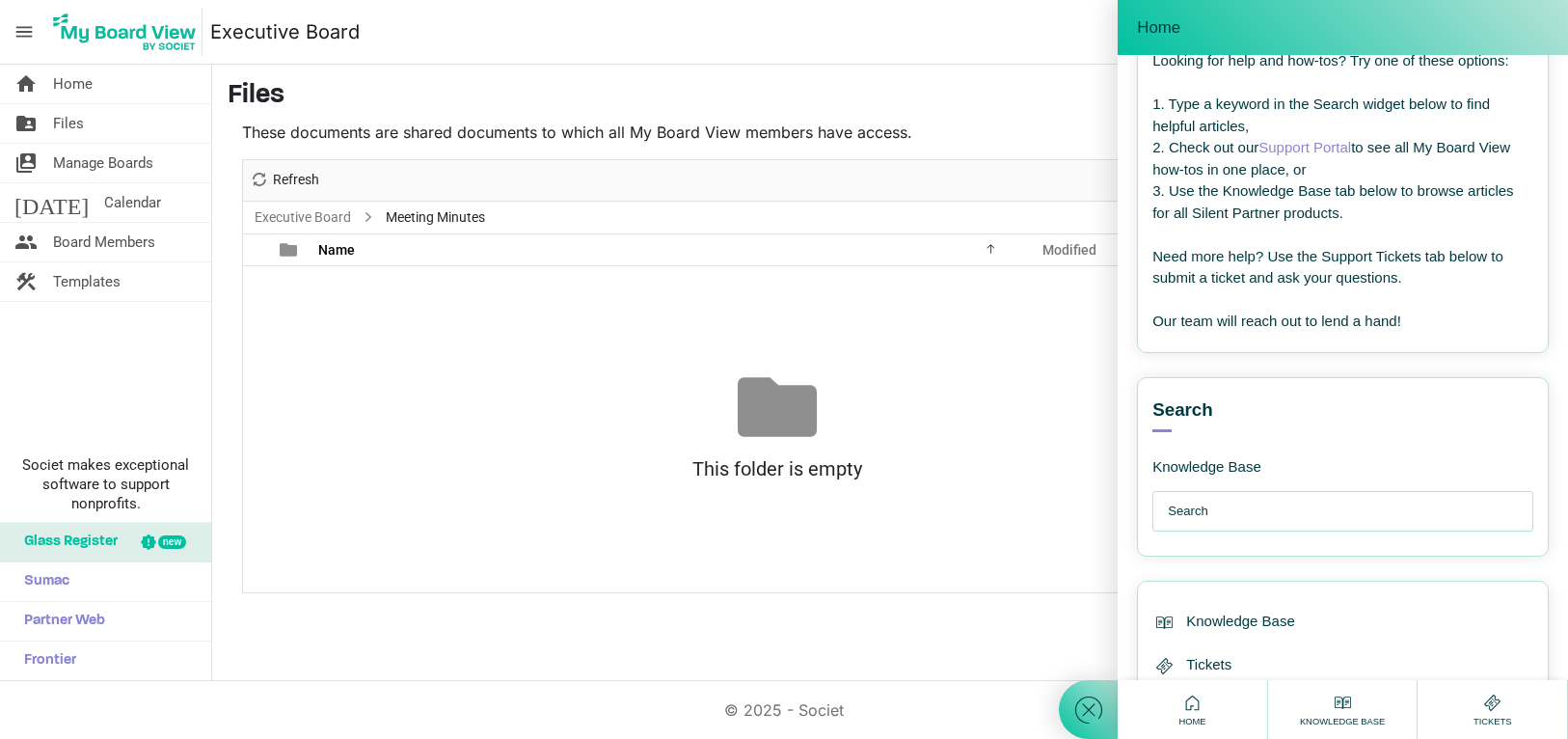
scroll to position [0, 0]
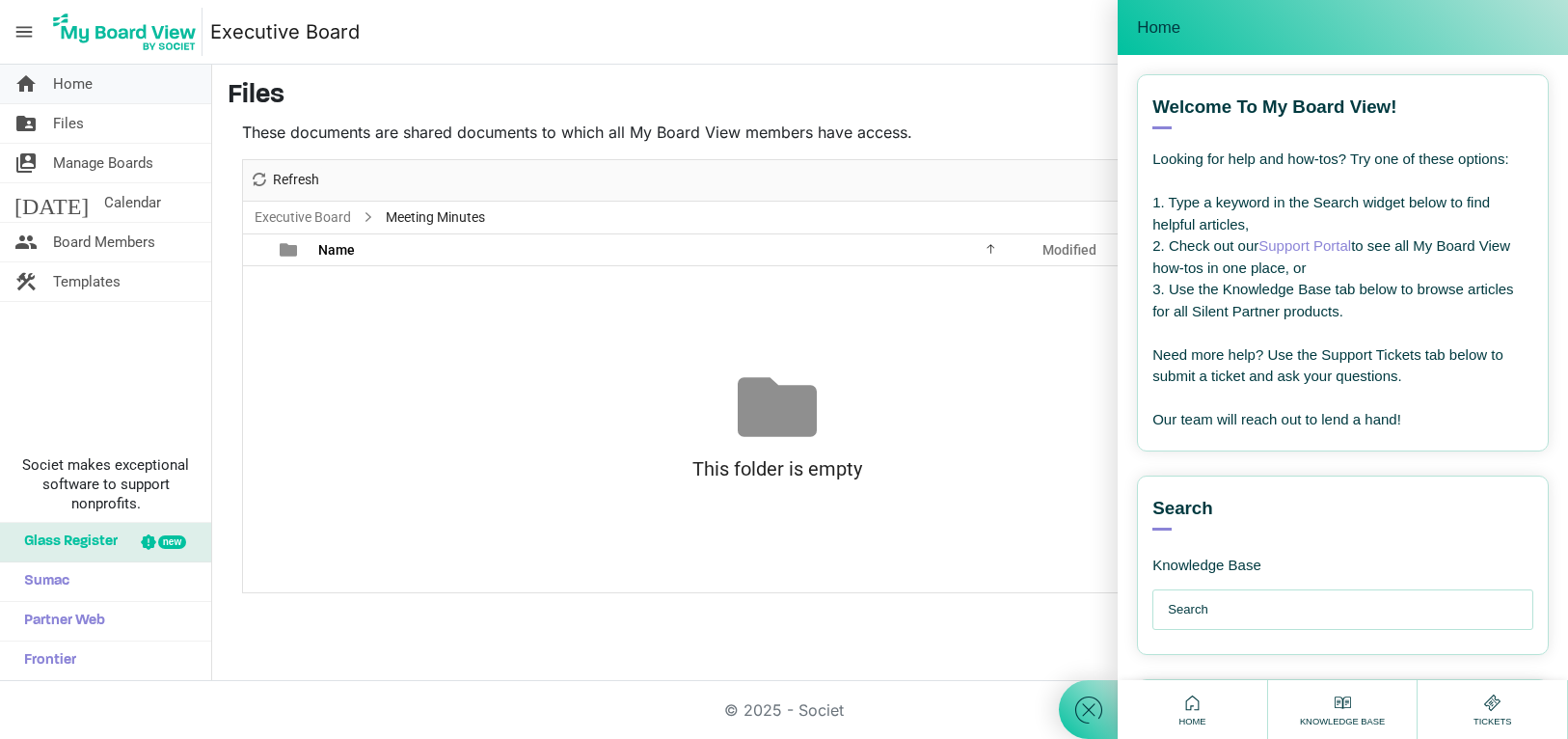
click at [156, 92] on link "home Home" at bounding box center [105, 83] width 211 height 39
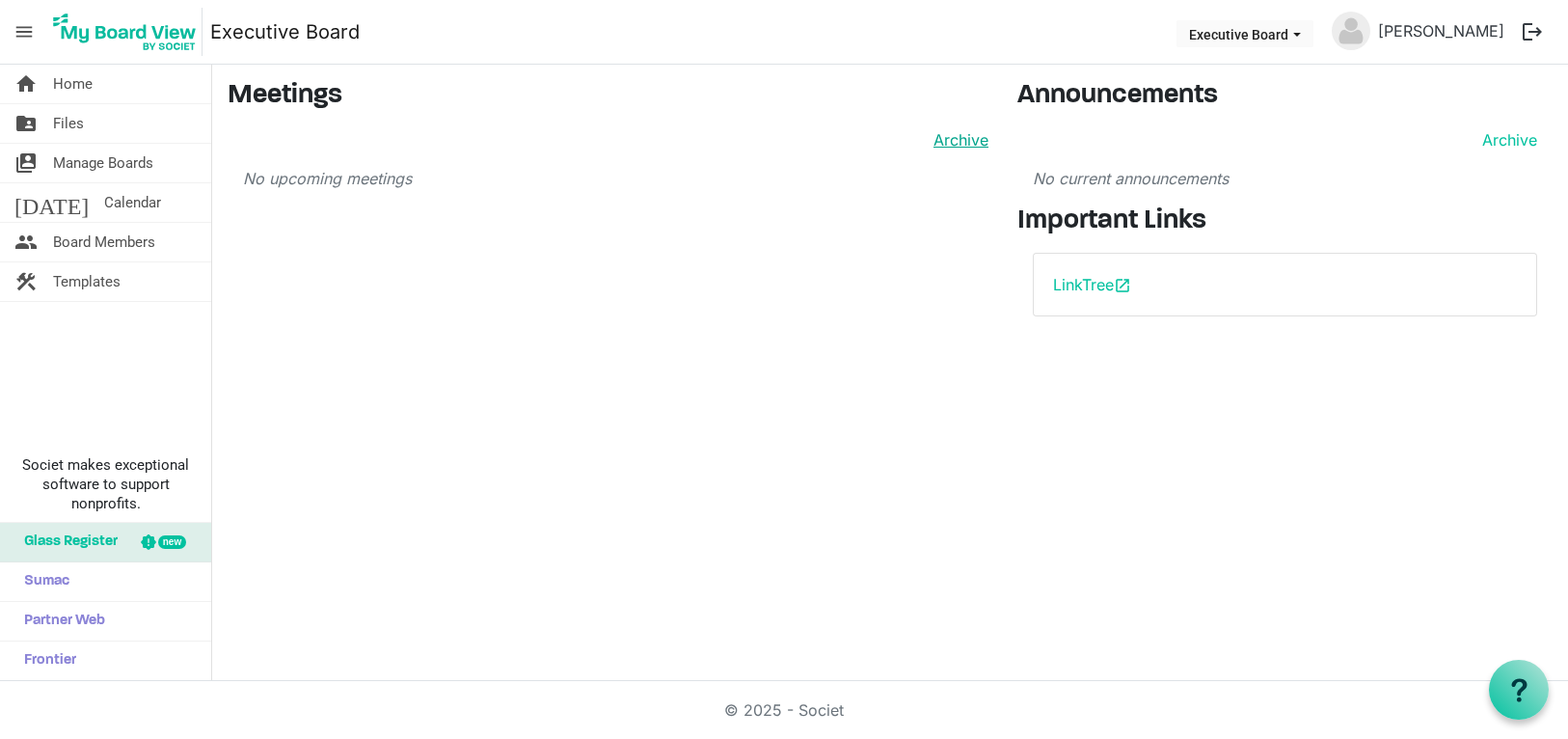
click at [967, 133] on link "Archive" at bounding box center [957, 139] width 62 height 23
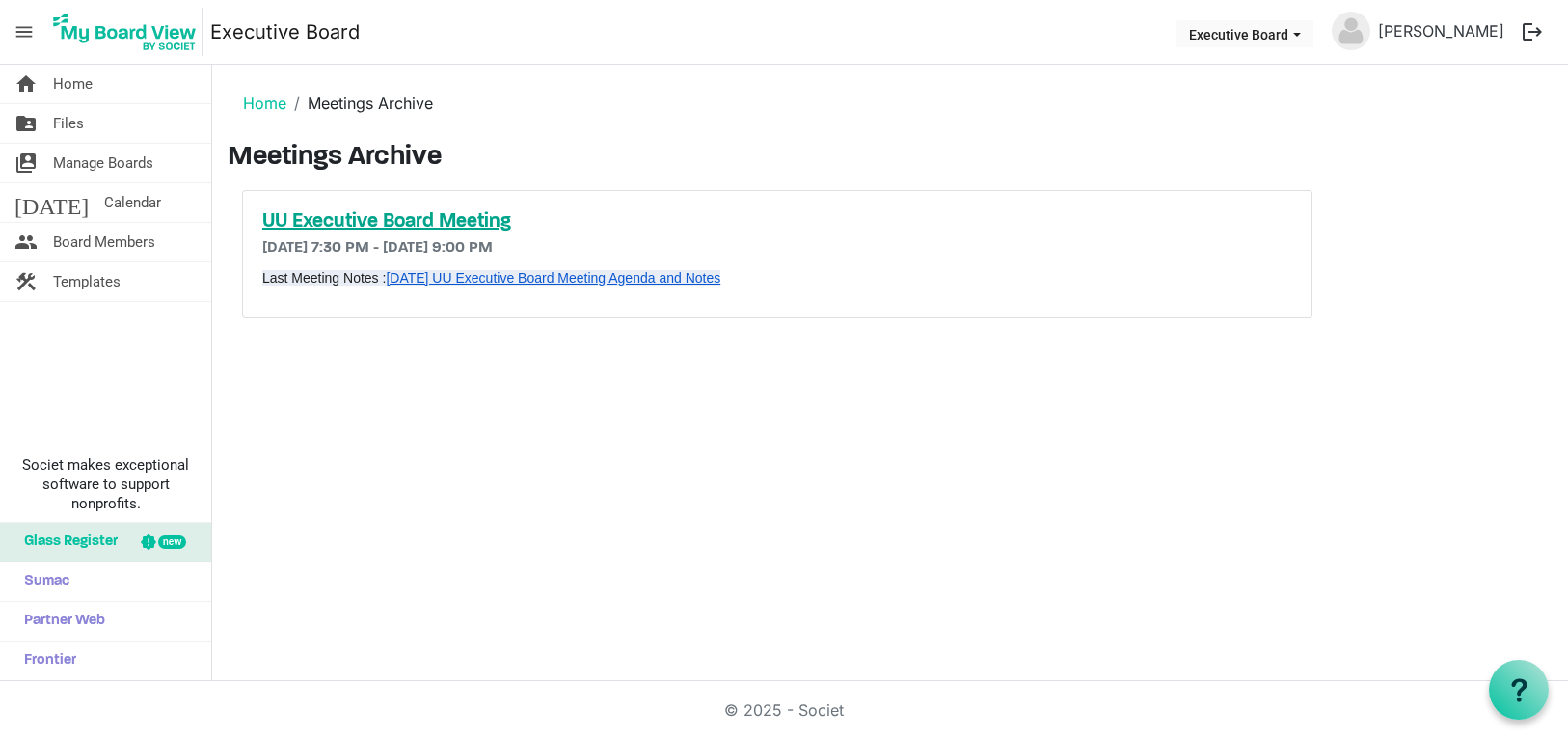
click at [465, 224] on h5 "UU Executive Board Meeting" at bounding box center [777, 221] width 1030 height 23
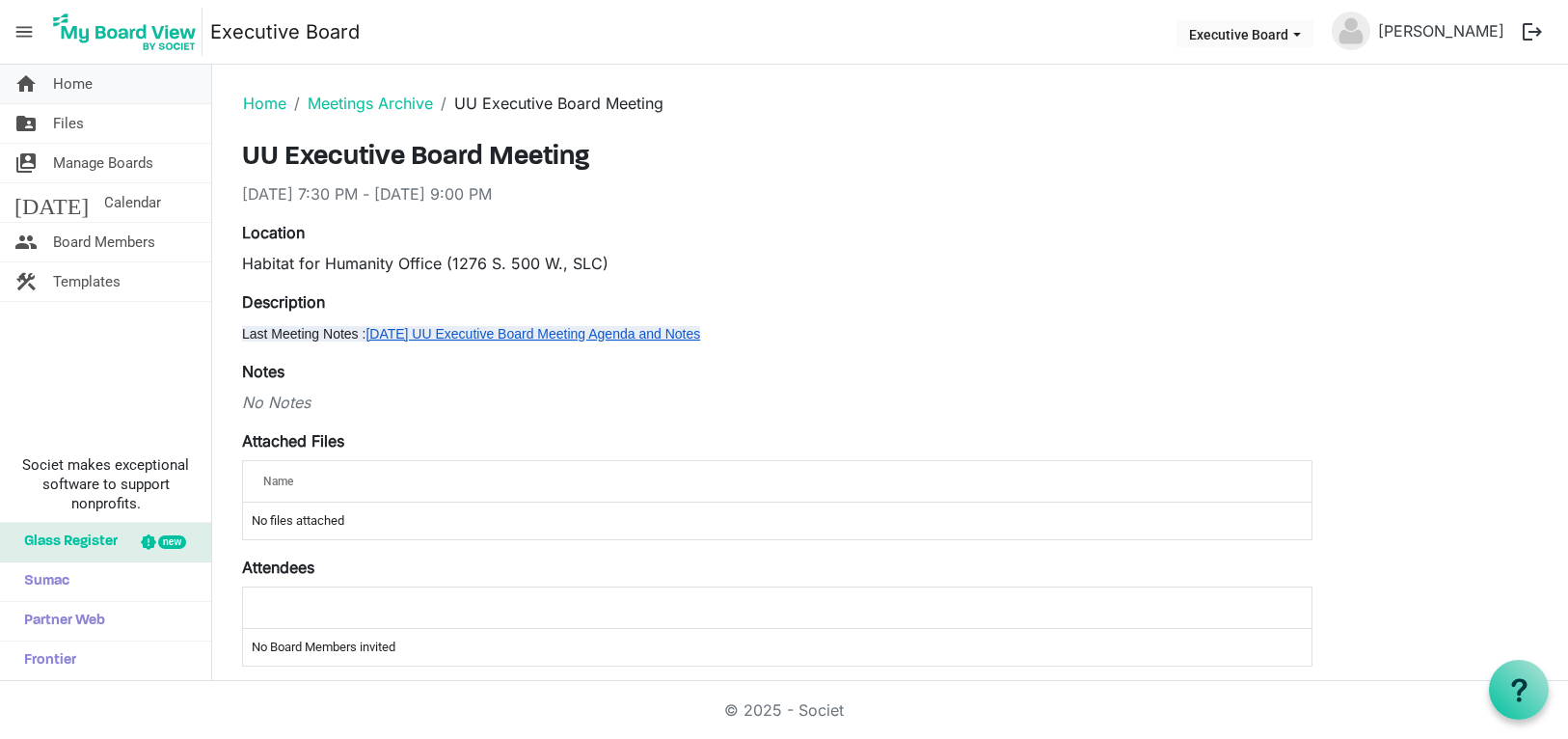
click at [125, 79] on link "home Home" at bounding box center [105, 83] width 211 height 39
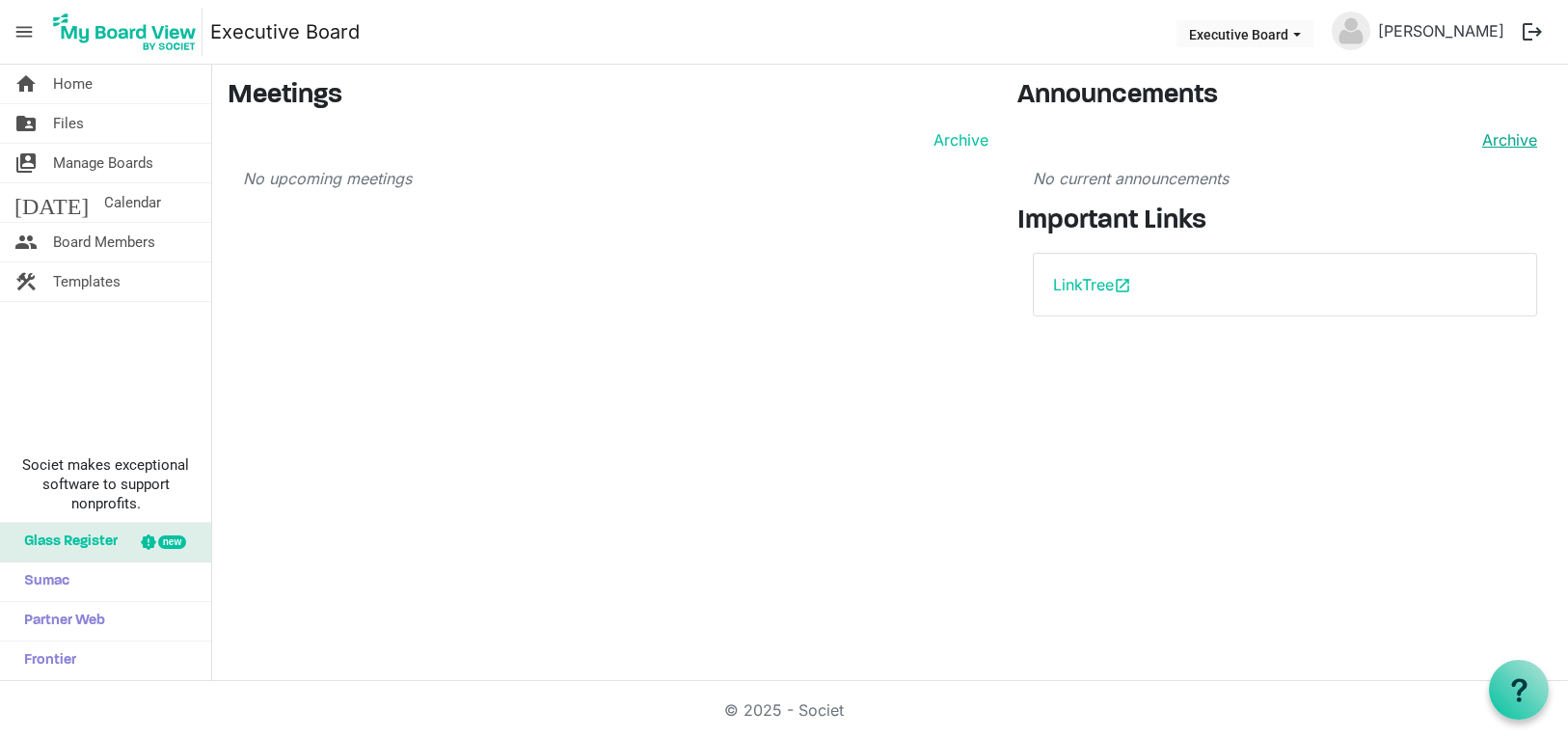
click at [1504, 138] on link "Archive" at bounding box center [1506, 139] width 62 height 23
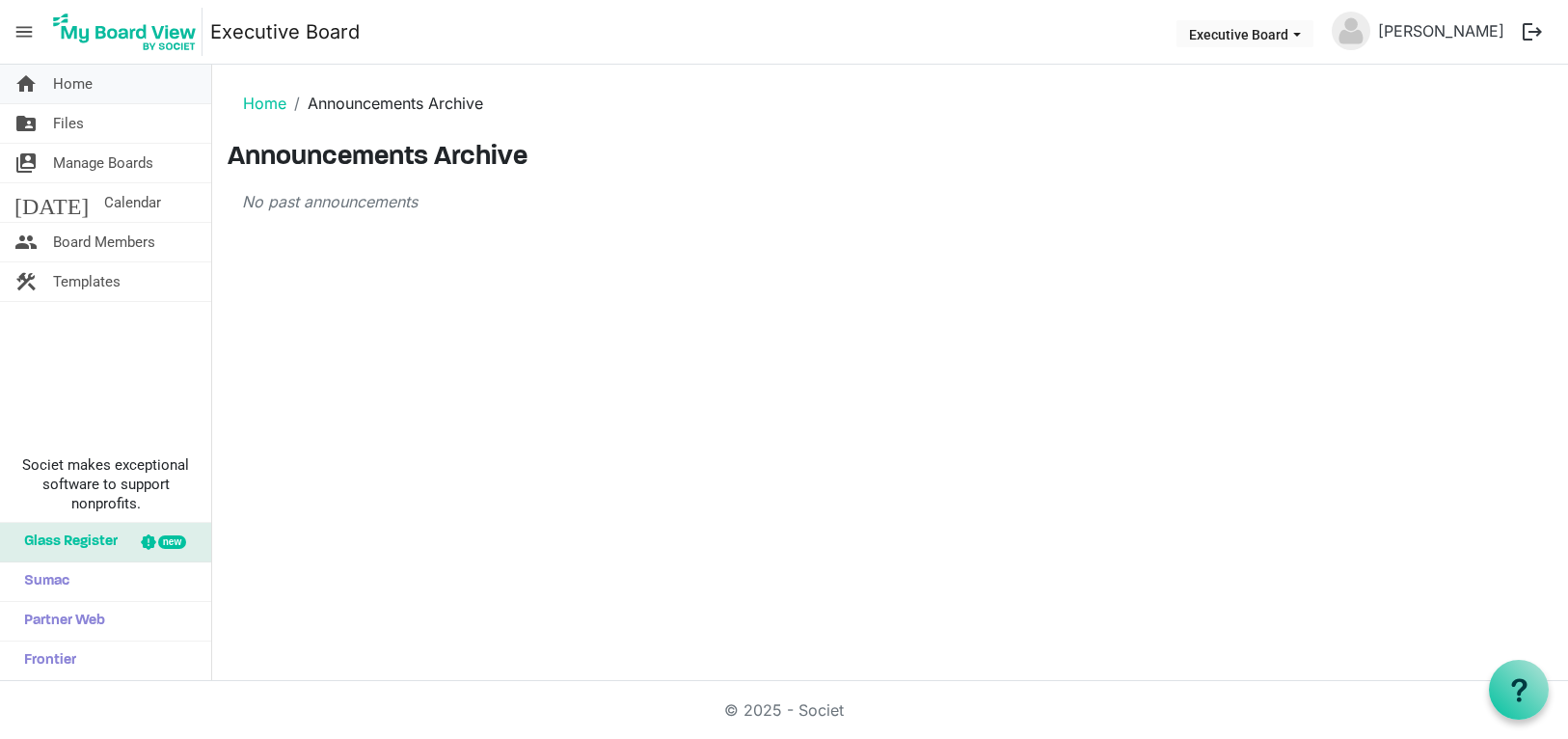
click at [76, 84] on span "Home" at bounding box center [72, 83] width 40 height 39
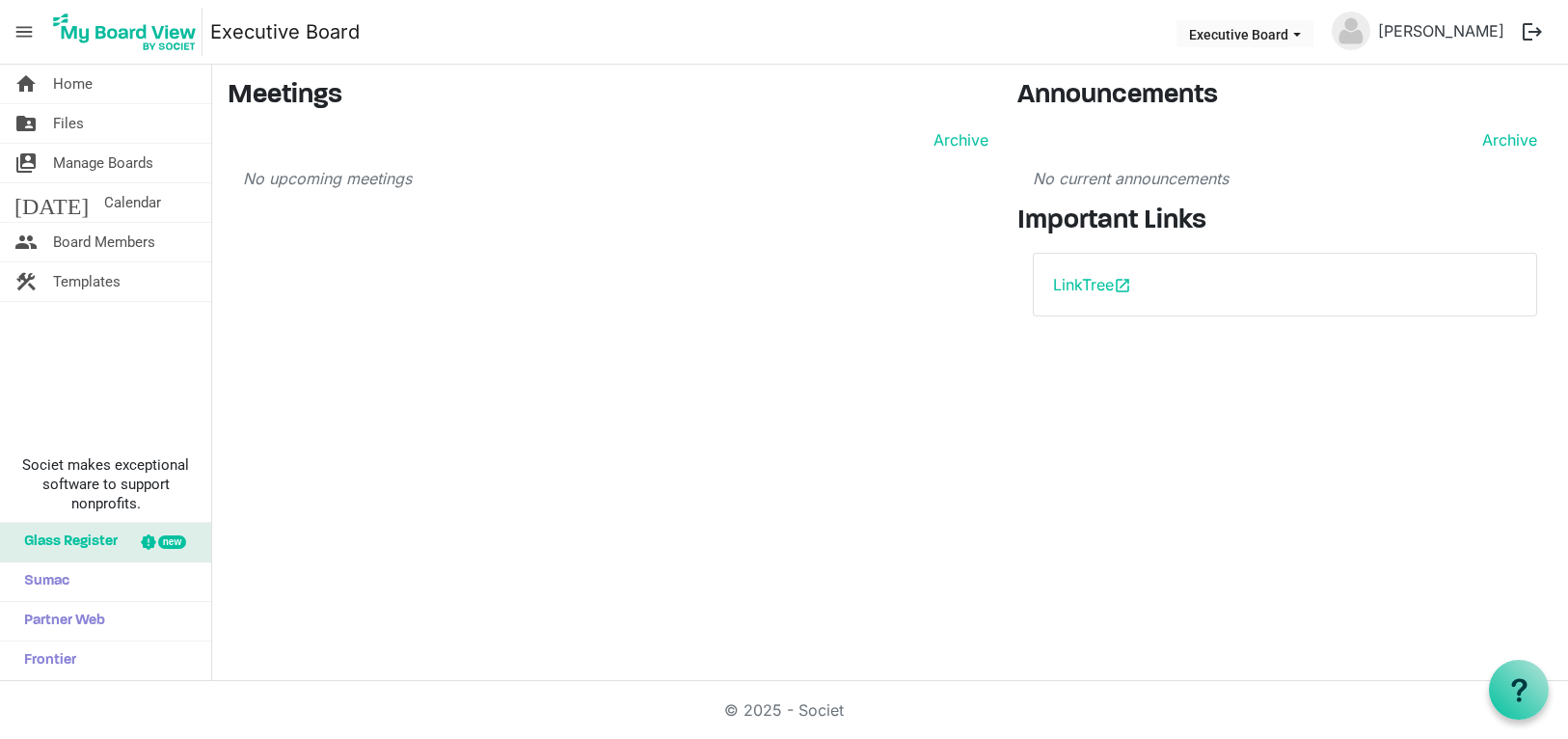
click at [81, 532] on span "Glass Register" at bounding box center [66, 542] width 103 height 39
click at [86, 592] on link "Sumac" at bounding box center [105, 581] width 211 height 39
click at [82, 618] on span "Partner Web" at bounding box center [60, 621] width 90 height 39
click at [31, 41] on span "menu" at bounding box center [24, 32] width 37 height 37
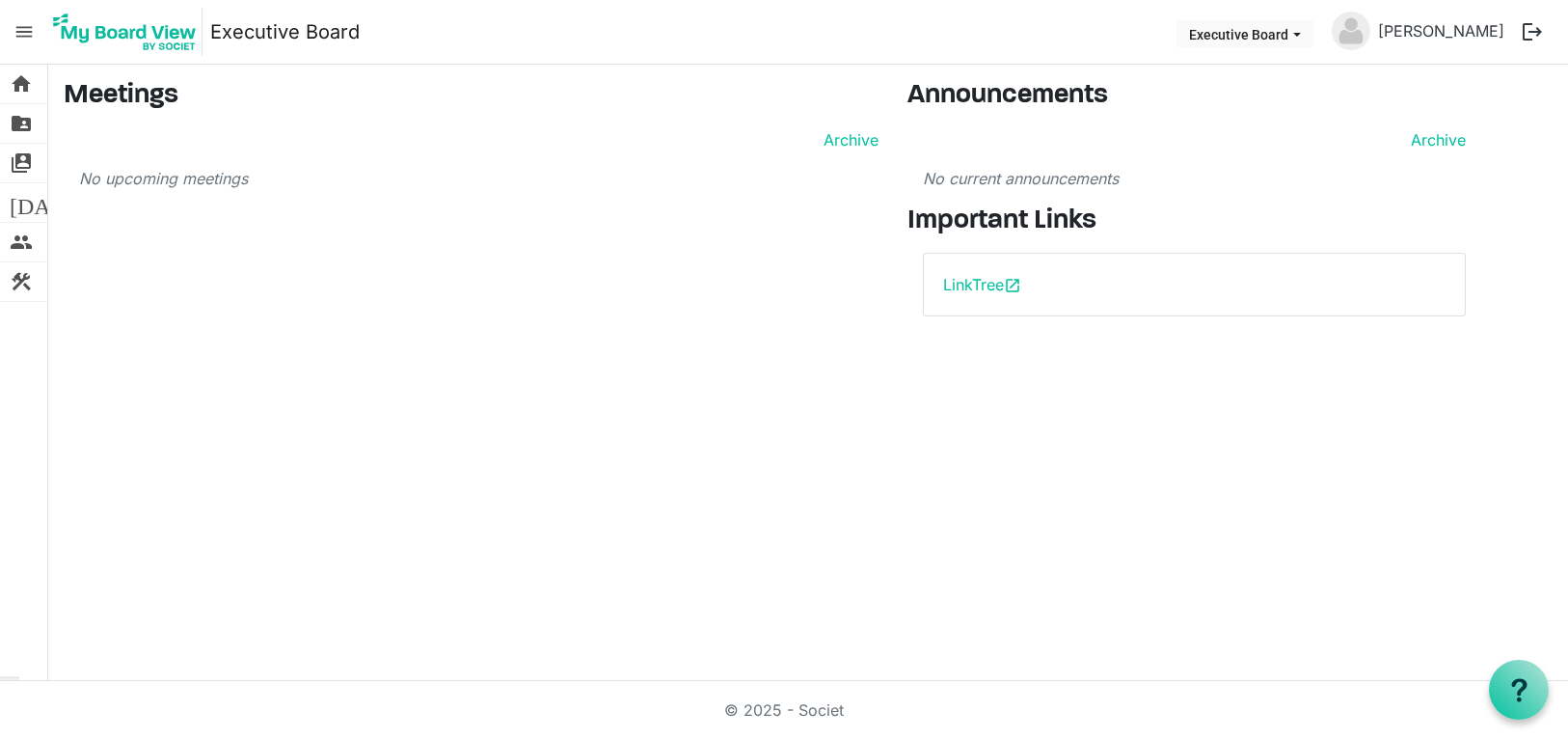
click at [31, 41] on span "menu" at bounding box center [24, 32] width 37 height 37
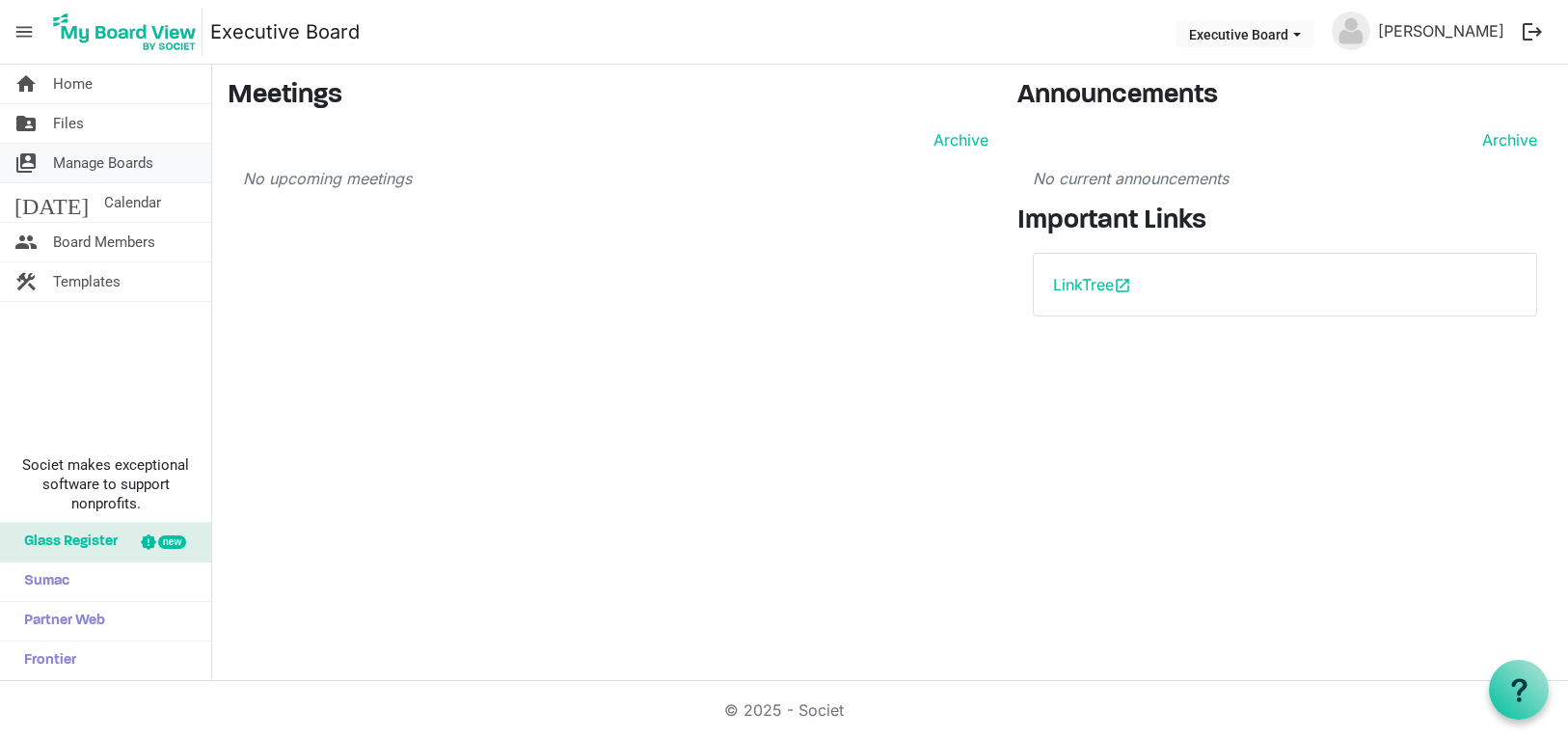
click at [76, 164] on span "Manage Boards" at bounding box center [102, 163] width 100 height 39
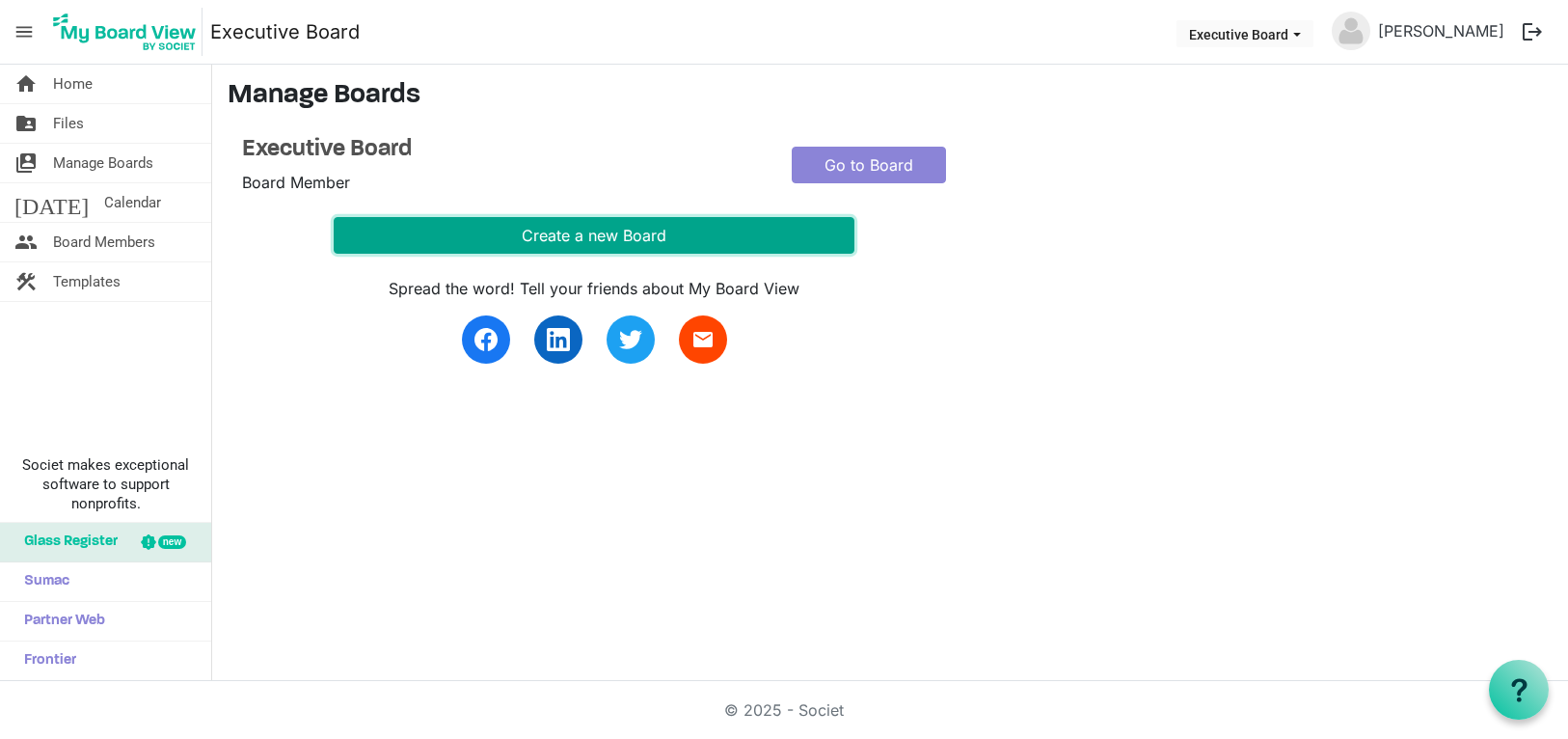
click at [579, 225] on button "Create a new Board" at bounding box center [593, 235] width 521 height 37
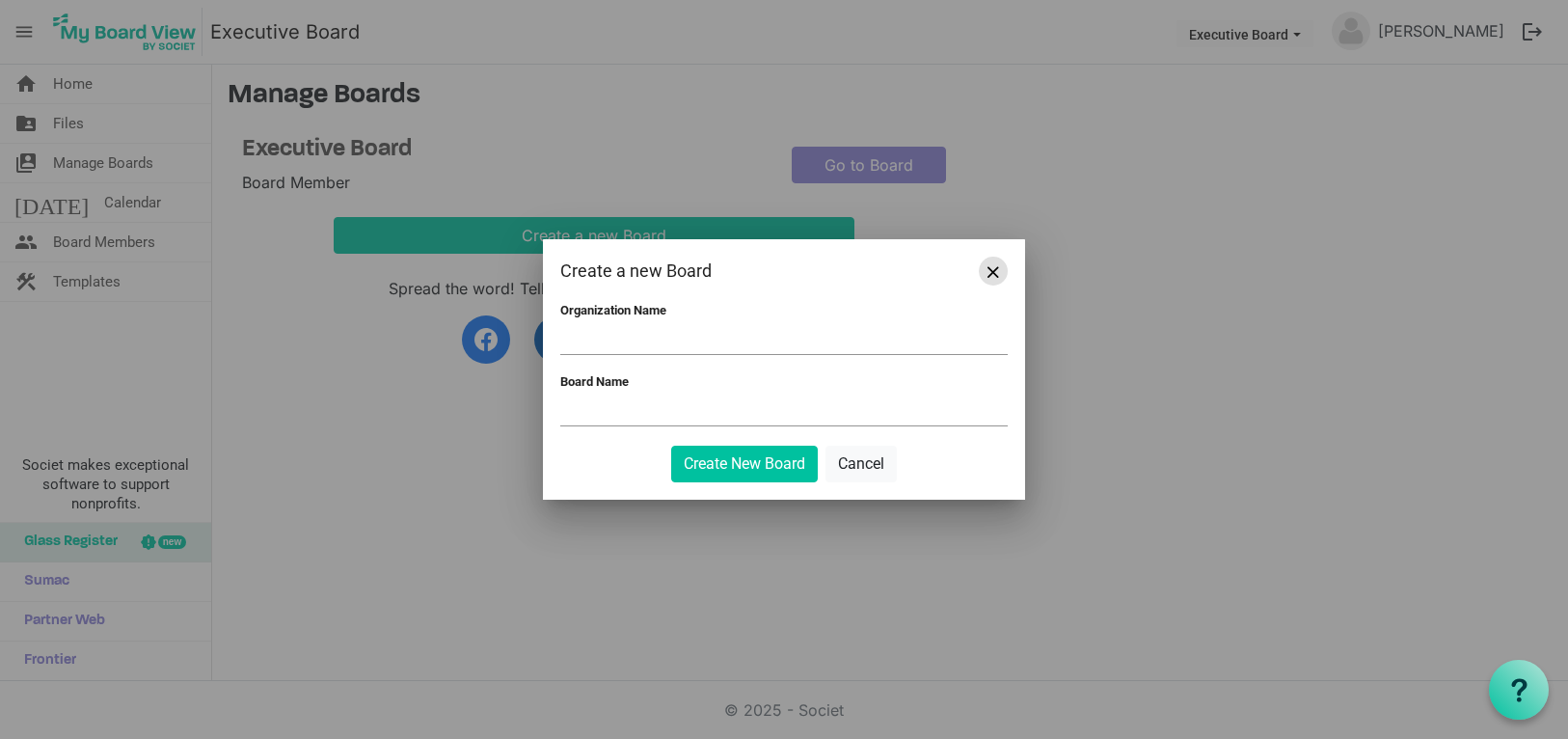
click at [994, 262] on button "Close" at bounding box center [993, 271] width 29 height 29
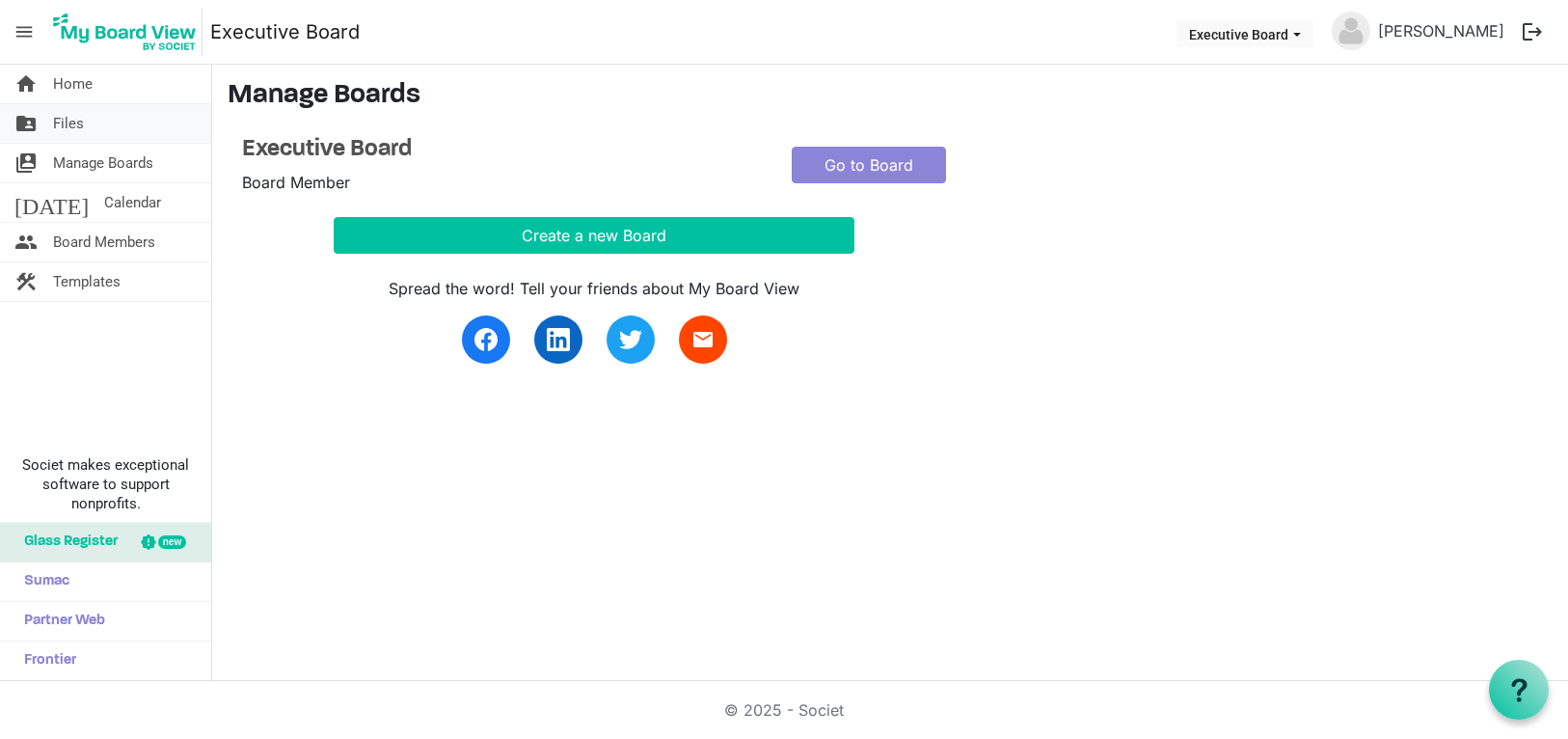
click at [75, 125] on span "Files" at bounding box center [67, 123] width 31 height 39
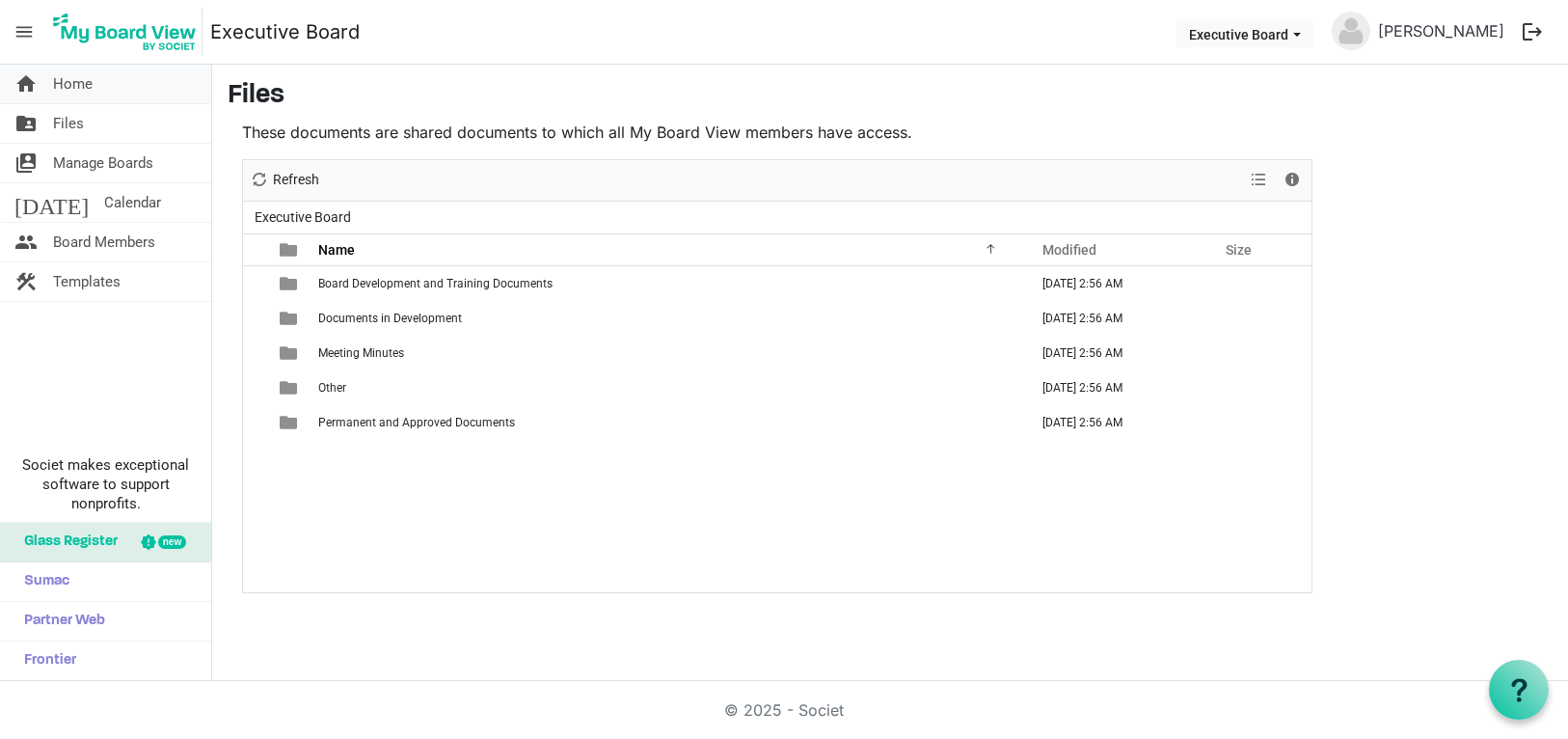
click at [98, 80] on link "home Home" at bounding box center [105, 83] width 211 height 39
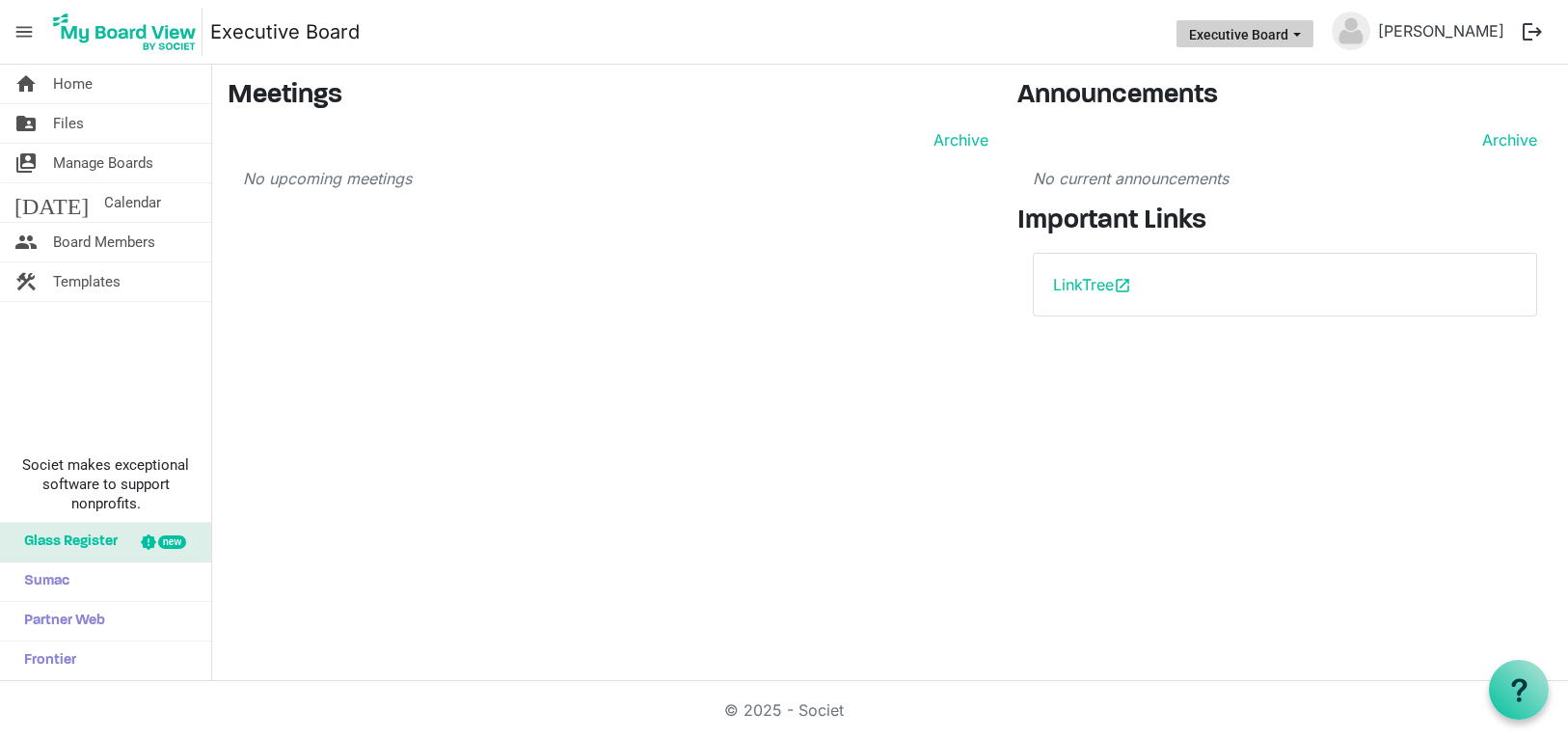
click at [1302, 34] on button "Executive Board" at bounding box center [1245, 33] width 137 height 27
click at [1452, 27] on link "[PERSON_NAME]" at bounding box center [1441, 31] width 142 height 39
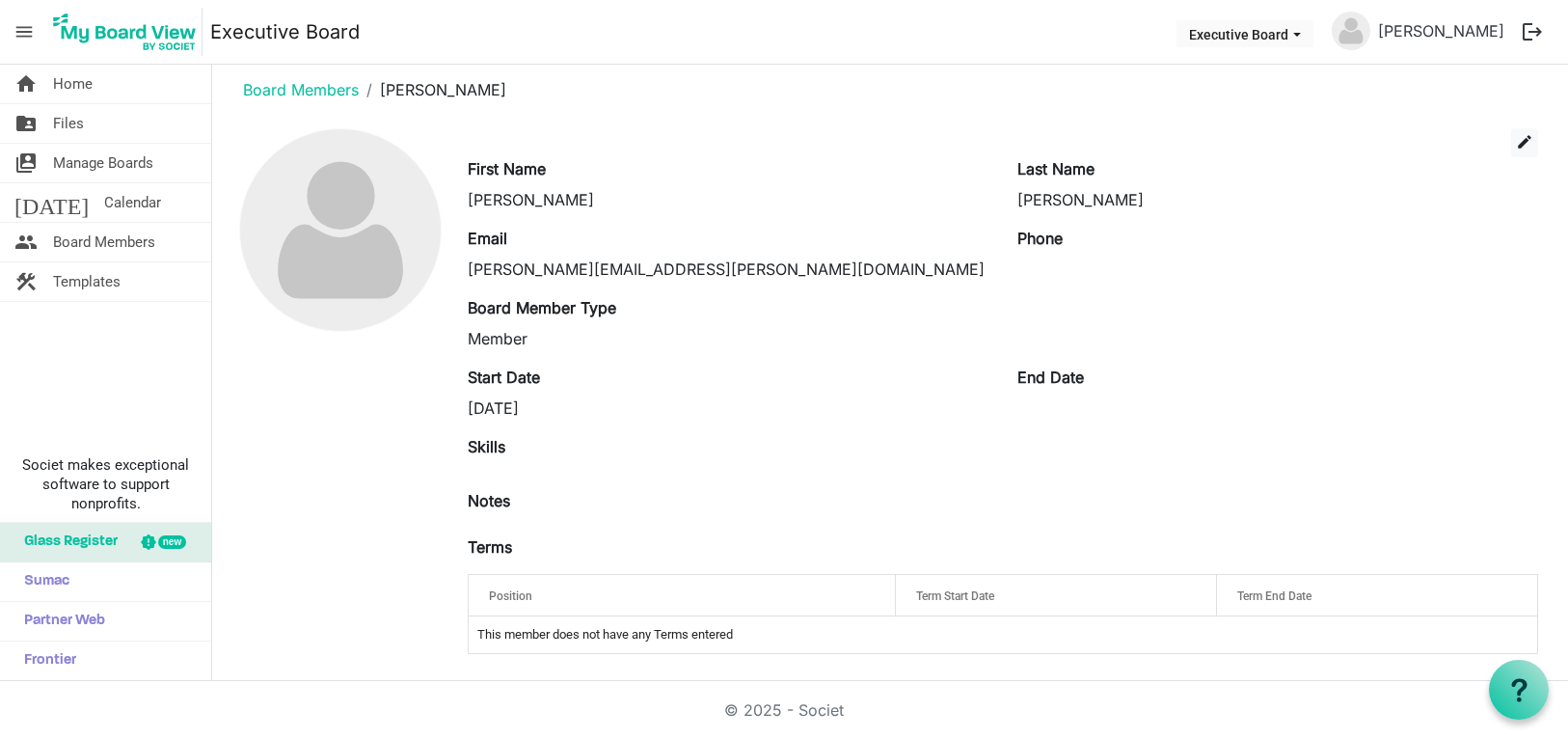
scroll to position [18, 0]
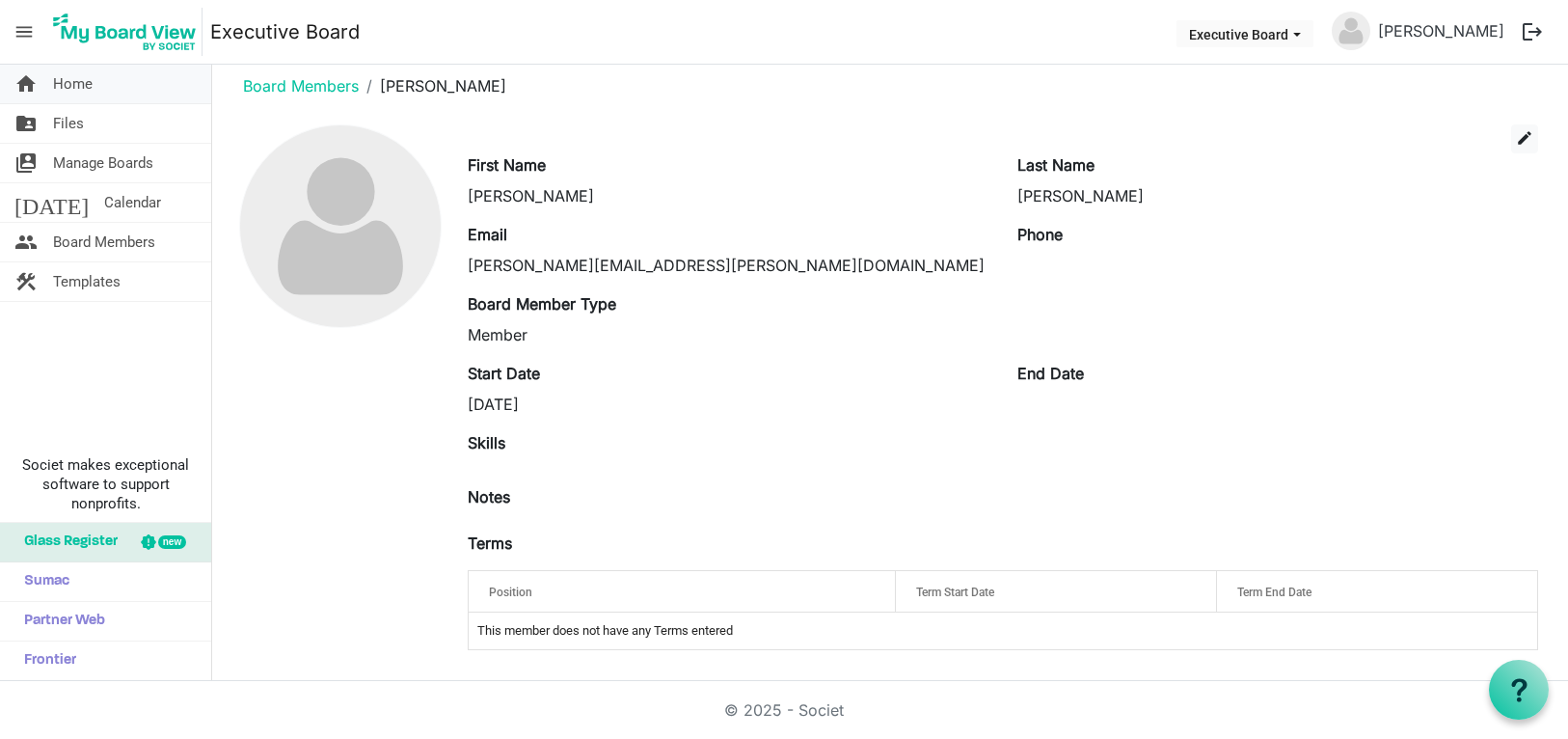
click at [137, 96] on link "home Home" at bounding box center [105, 83] width 211 height 39
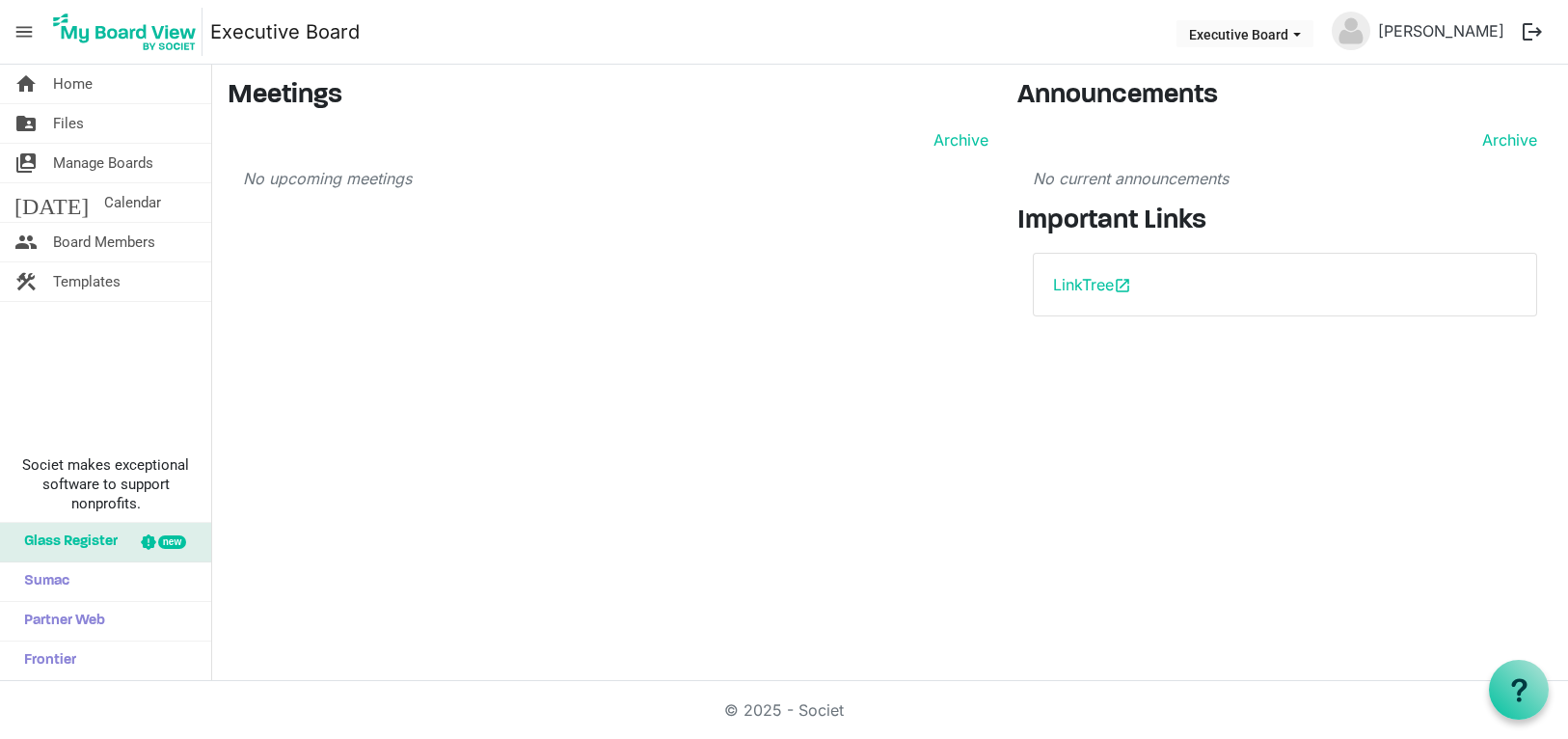
click at [35, 38] on span "menu" at bounding box center [24, 32] width 37 height 37
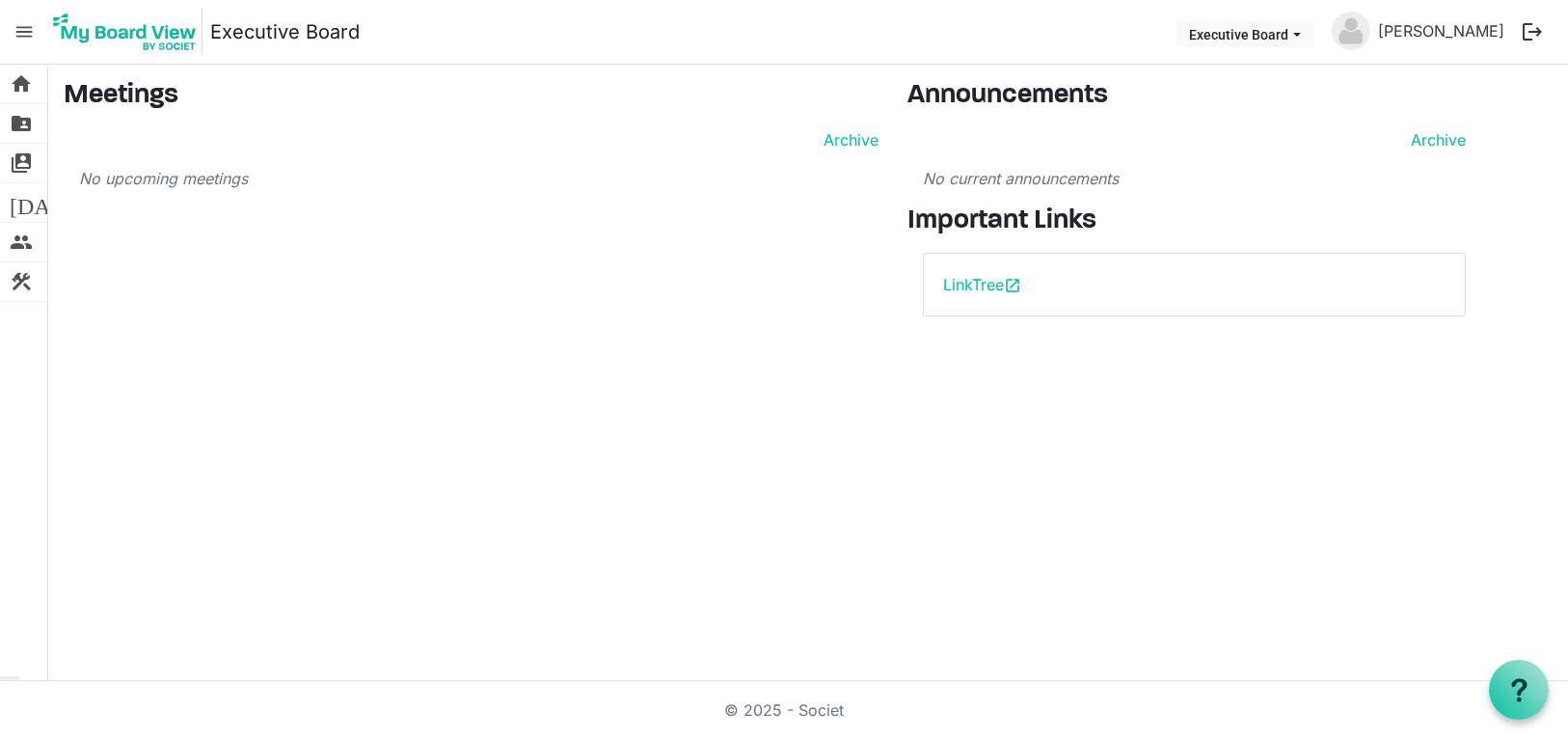
click at [36, 38] on span "menu" at bounding box center [24, 32] width 37 height 37
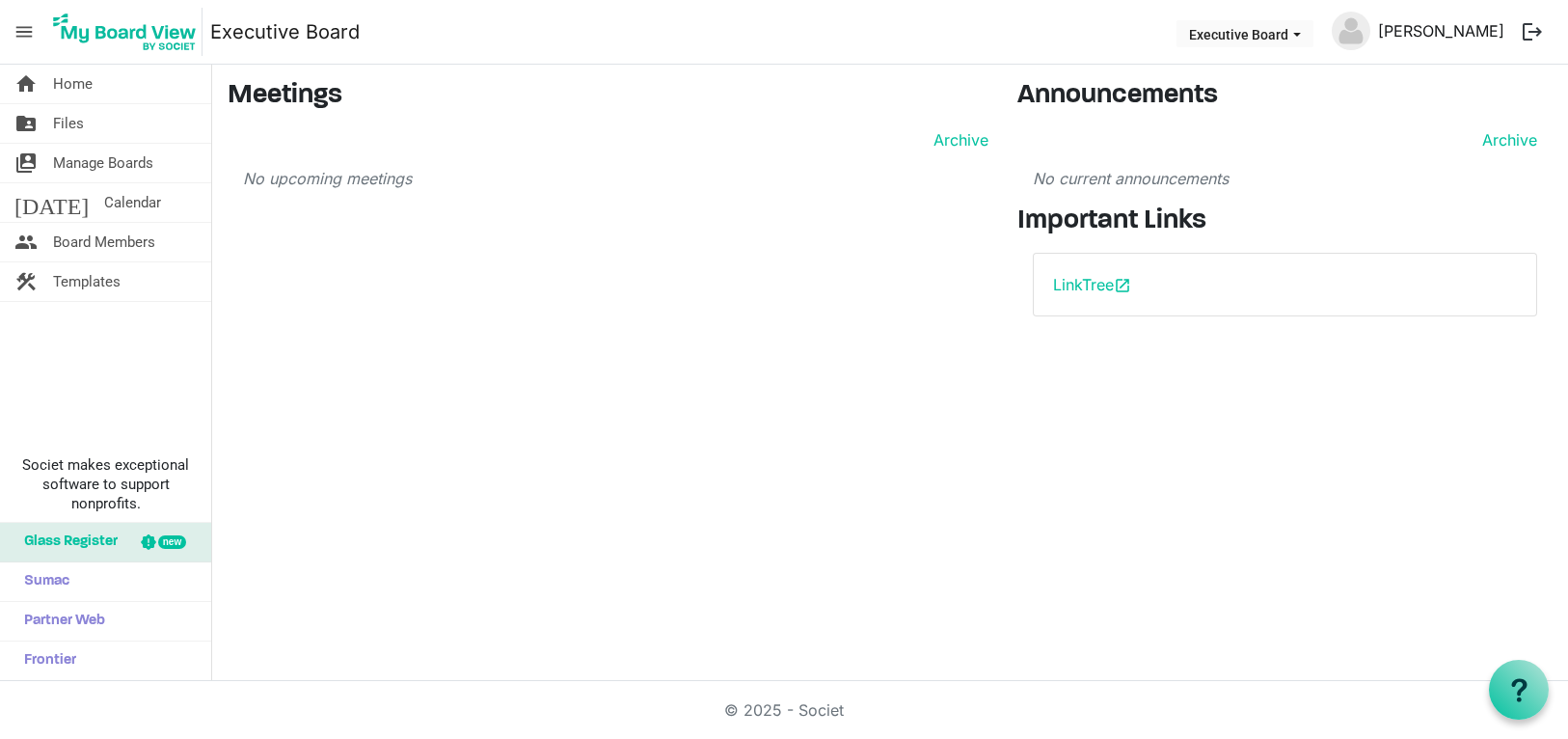
click at [1441, 30] on link "[PERSON_NAME]" at bounding box center [1441, 31] width 142 height 39
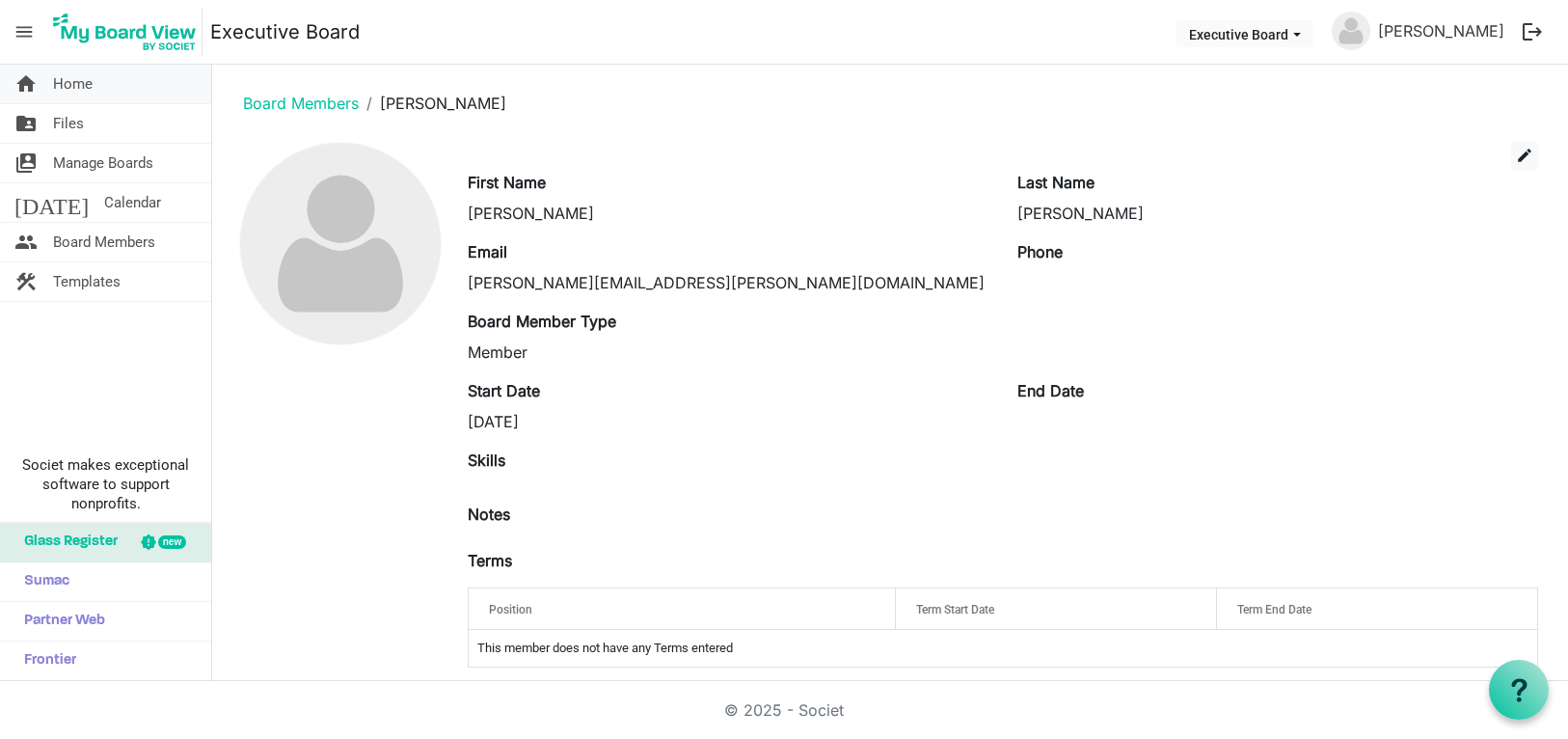
click at [150, 84] on link "home Home" at bounding box center [105, 83] width 211 height 39
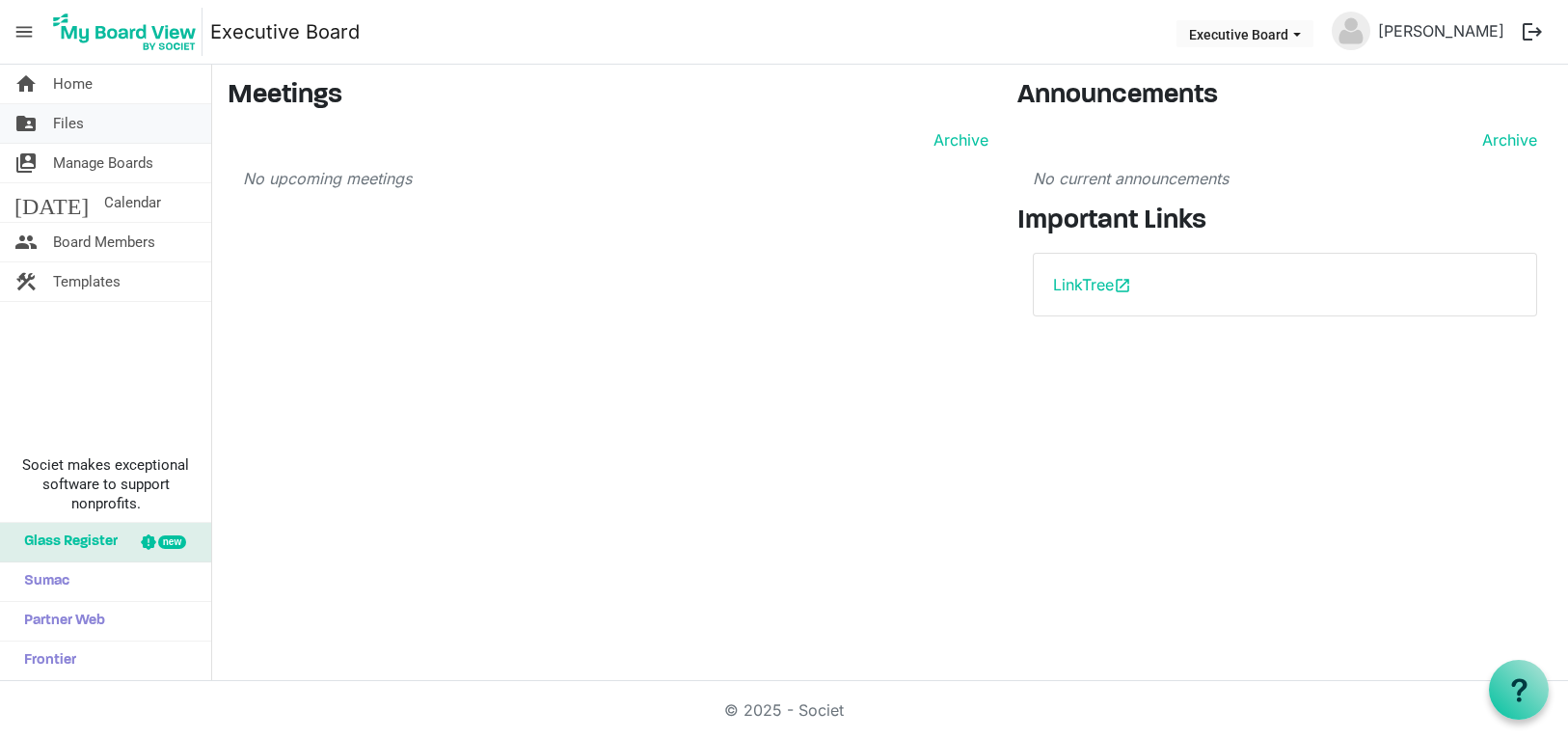
click at [131, 130] on link "folder_shared Files" at bounding box center [105, 123] width 211 height 39
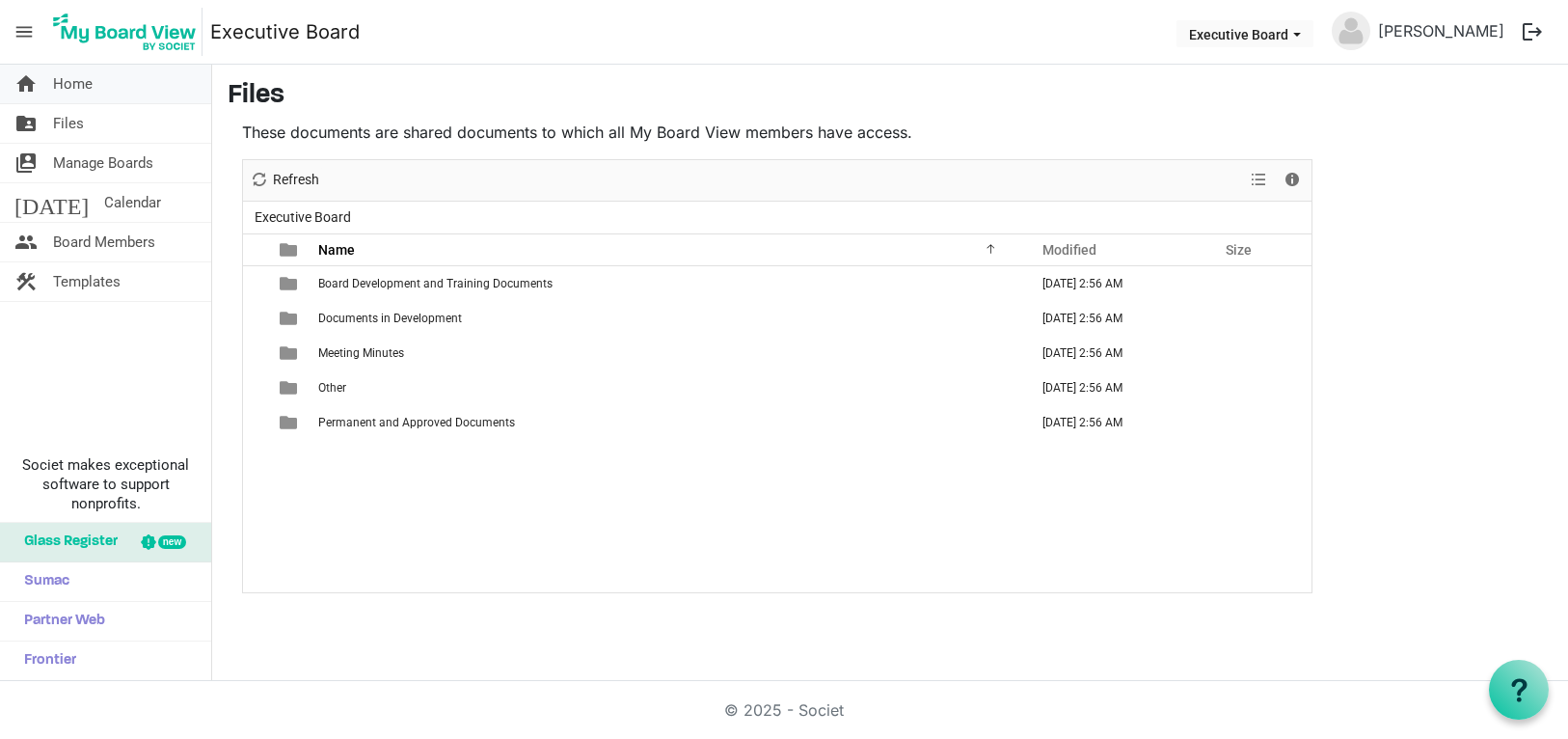
click at [124, 95] on link "home Home" at bounding box center [105, 83] width 211 height 39
